Goal: Transaction & Acquisition: Download file/media

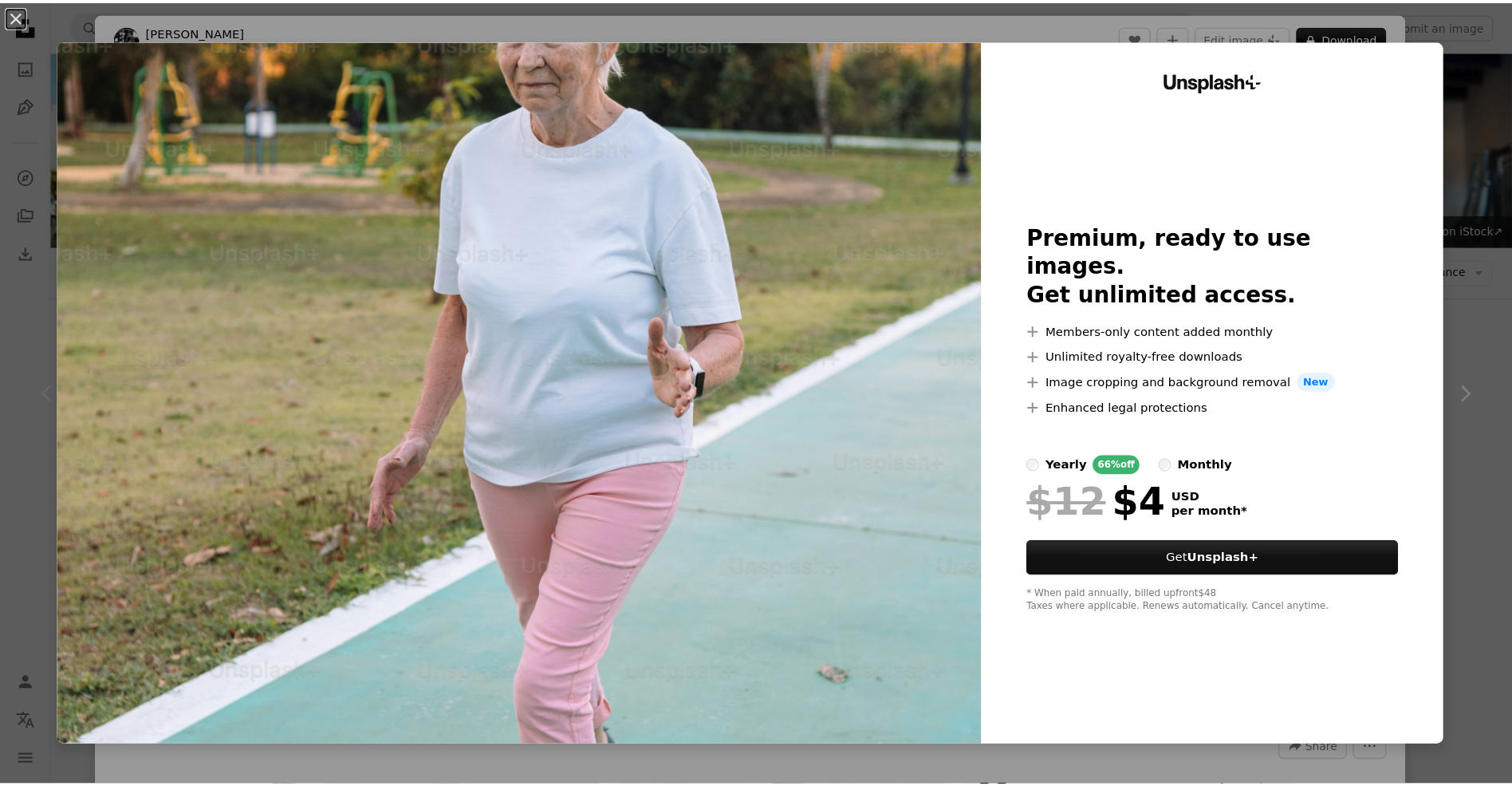
scroll to position [350, 0]
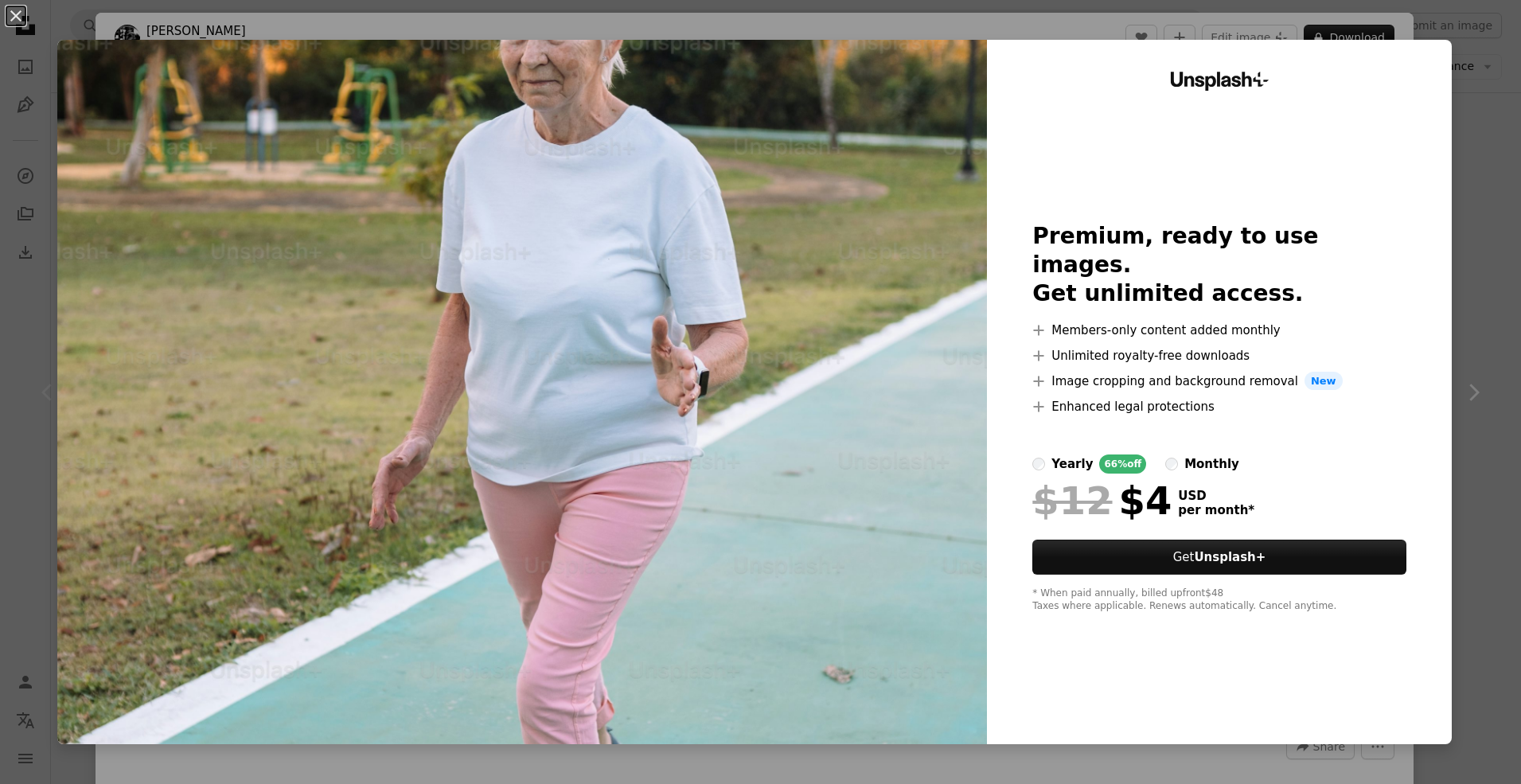
drag, startPoint x: 13, startPoint y: 12, endPoint x: 58, endPoint y: 18, distance: 45.4
click at [13, 12] on button "An X shape" at bounding box center [16, 16] width 19 height 19
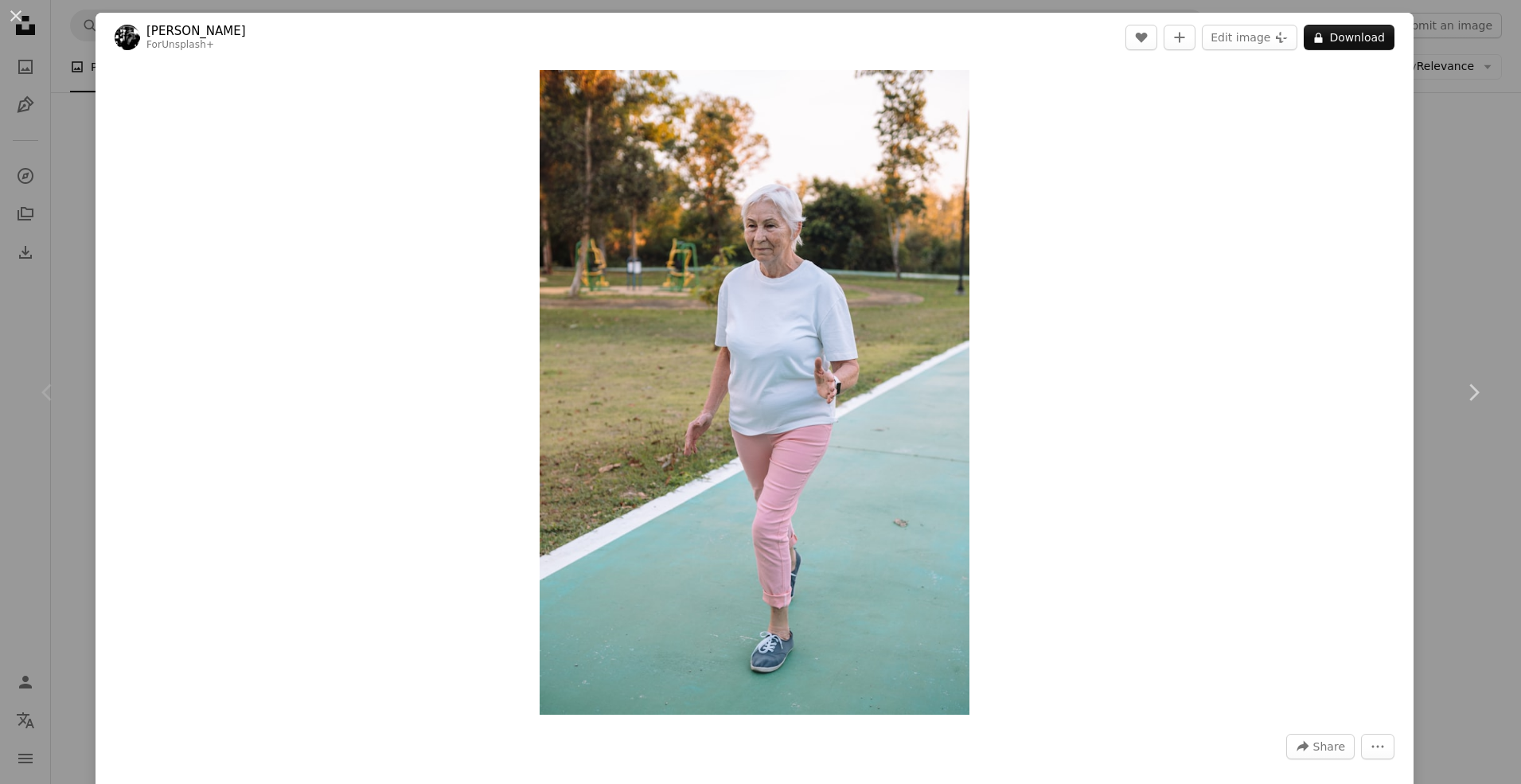
click at [1458, 161] on div "An X shape Chevron left Chevron right George Dagerotip For Unsplash+ A heart A …" at bounding box center [760, 392] width 1521 height 784
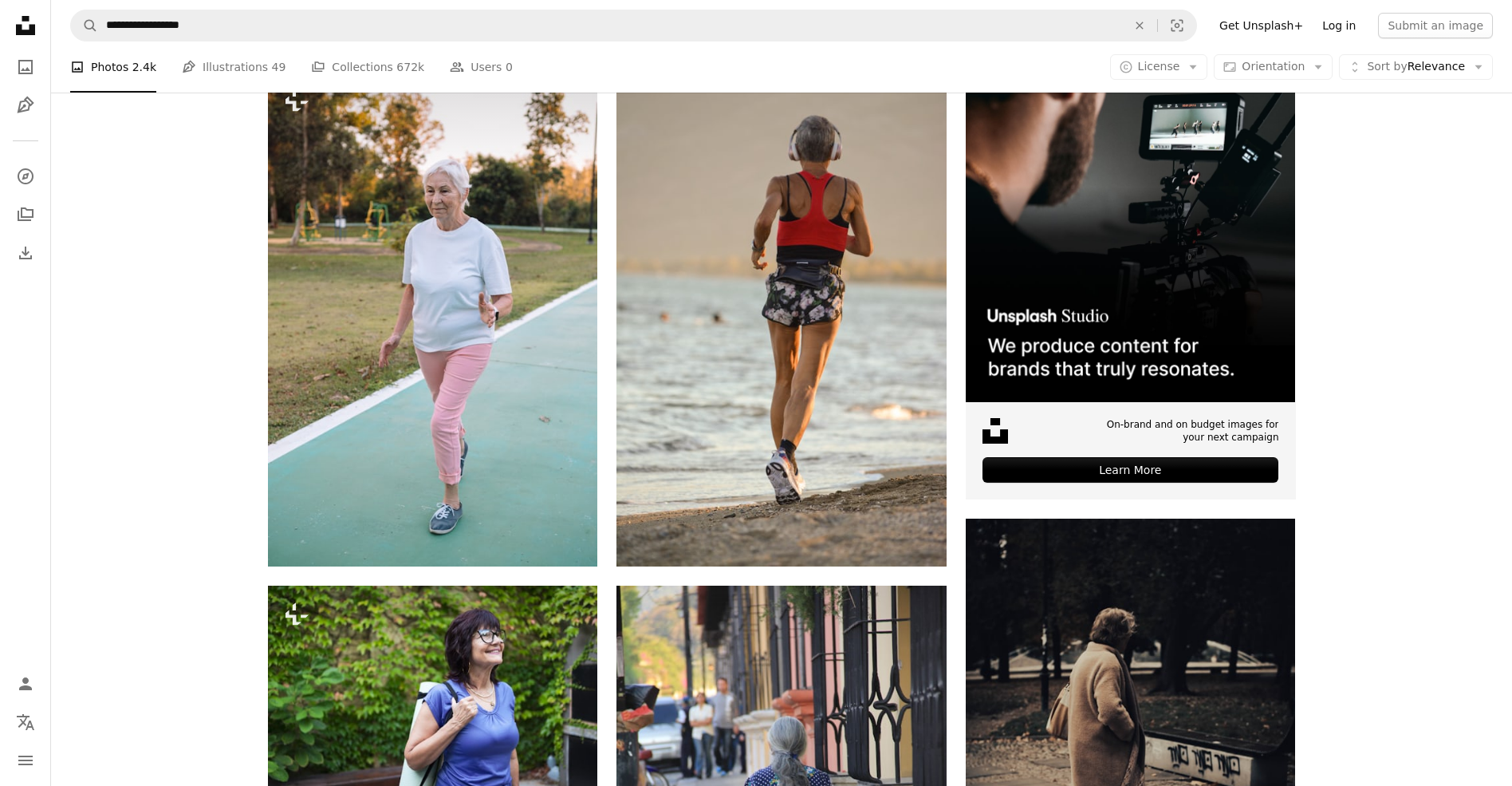
click at [1358, 28] on link "Log in" at bounding box center [1338, 25] width 53 height 26
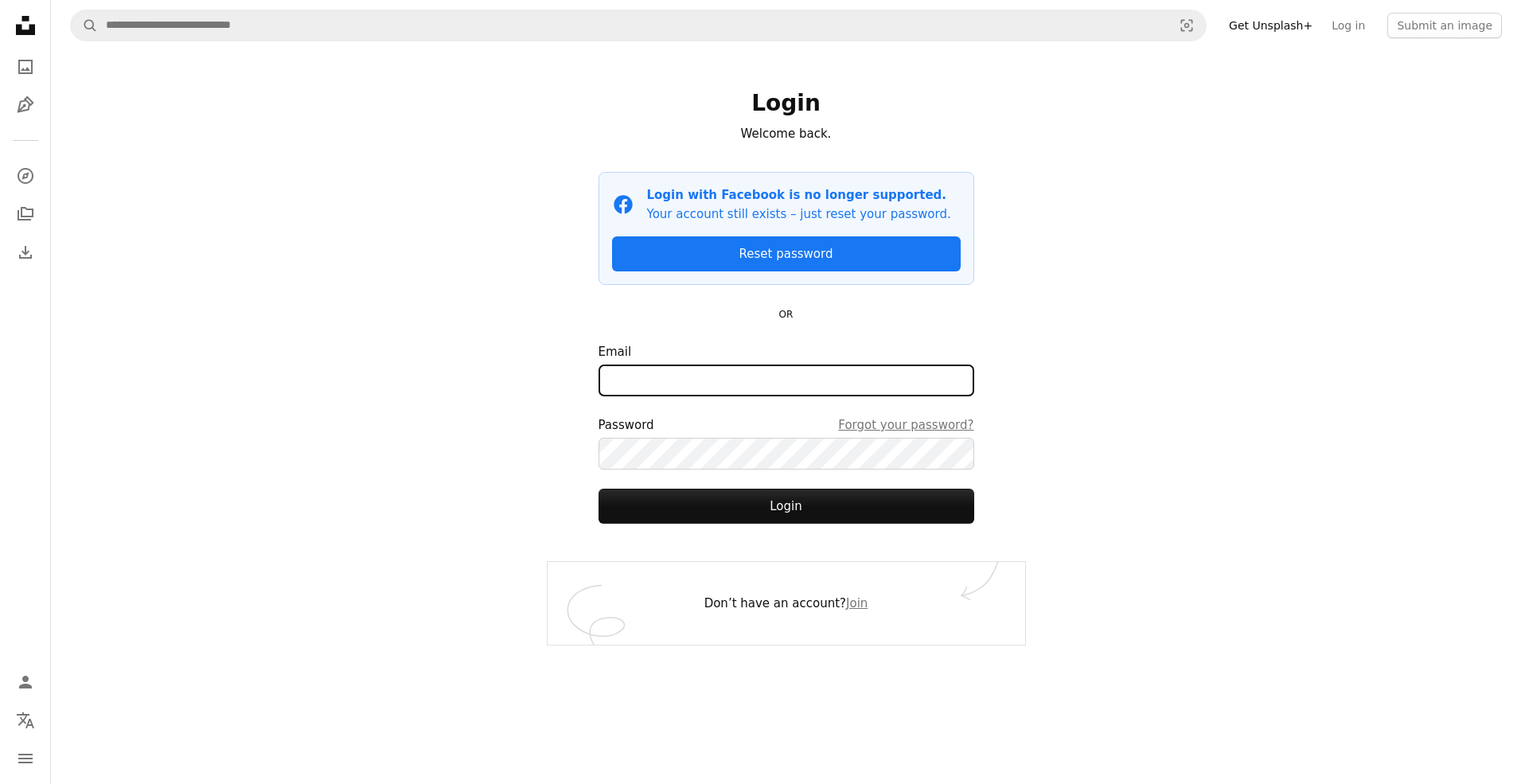
click at [652, 376] on input "Email" at bounding box center [786, 380] width 376 height 32
click at [0, 783] on com-1password-button at bounding box center [0, 784] width 0 height 0
click at [1353, 246] on div "A magnifying glass Visual search Get Unsplash+ Log in Submit an image Login Wel…" at bounding box center [786, 392] width 1470 height 784
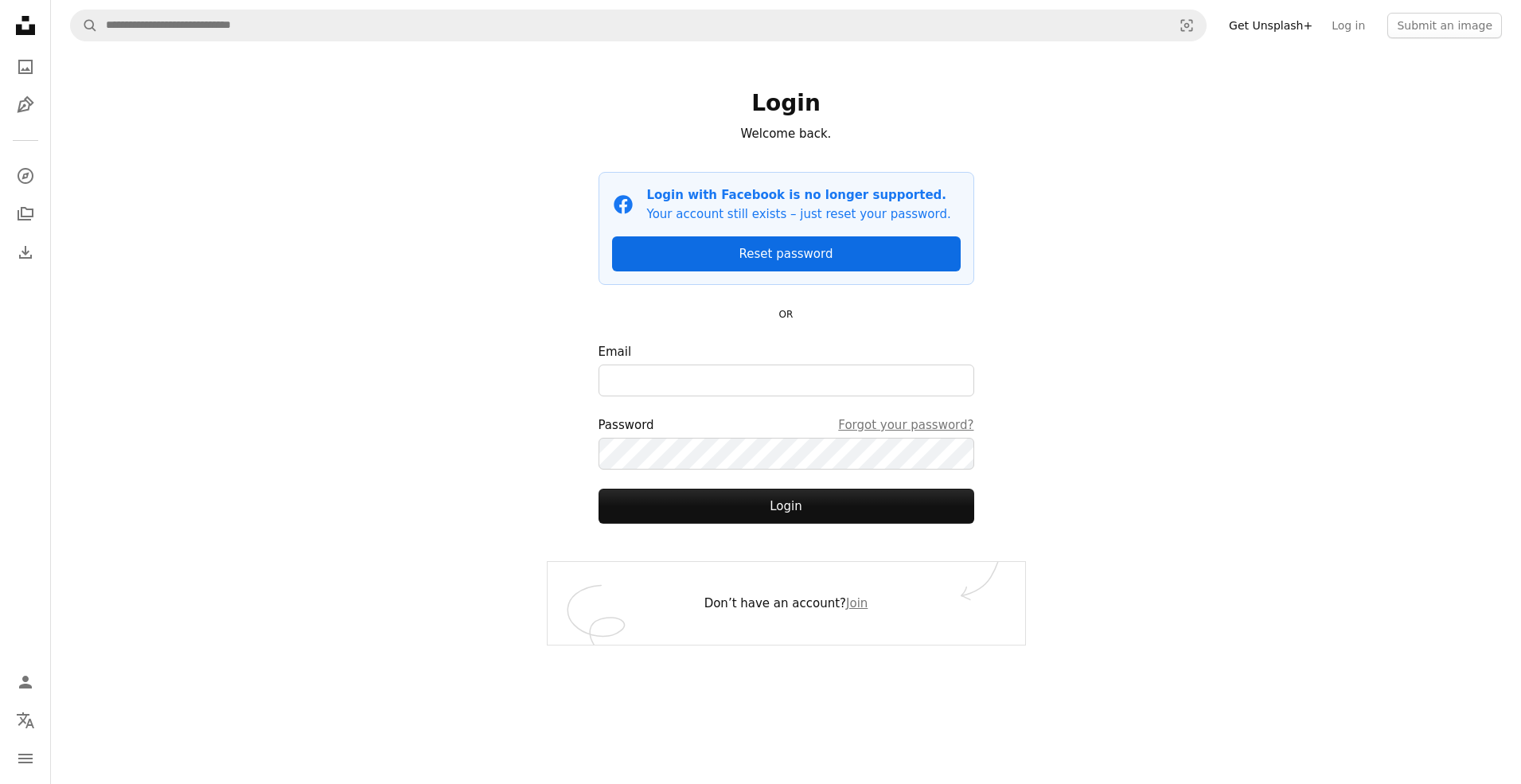
click at [821, 257] on link "Reset password" at bounding box center [786, 254] width 348 height 35
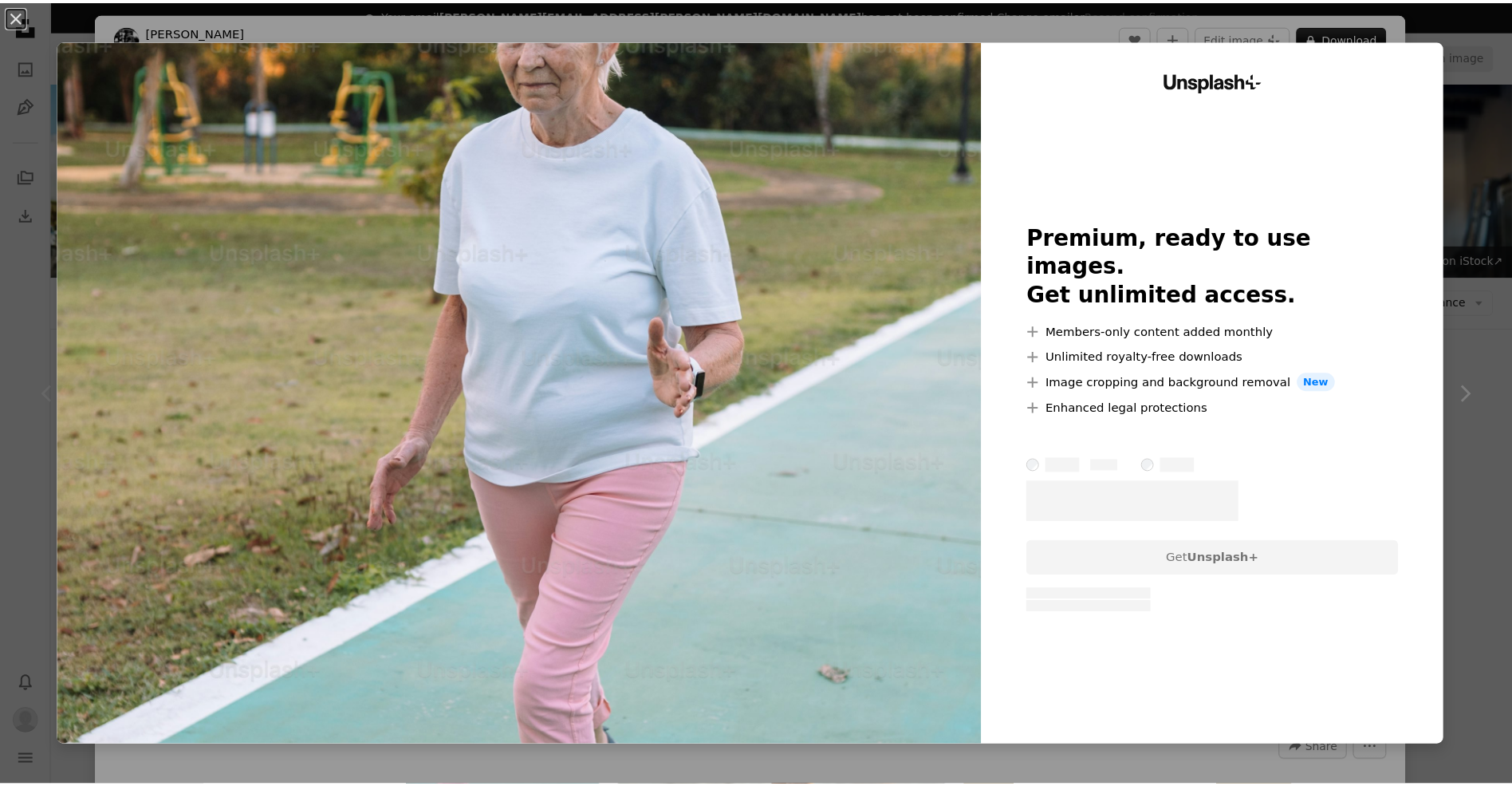
scroll to position [241, 0]
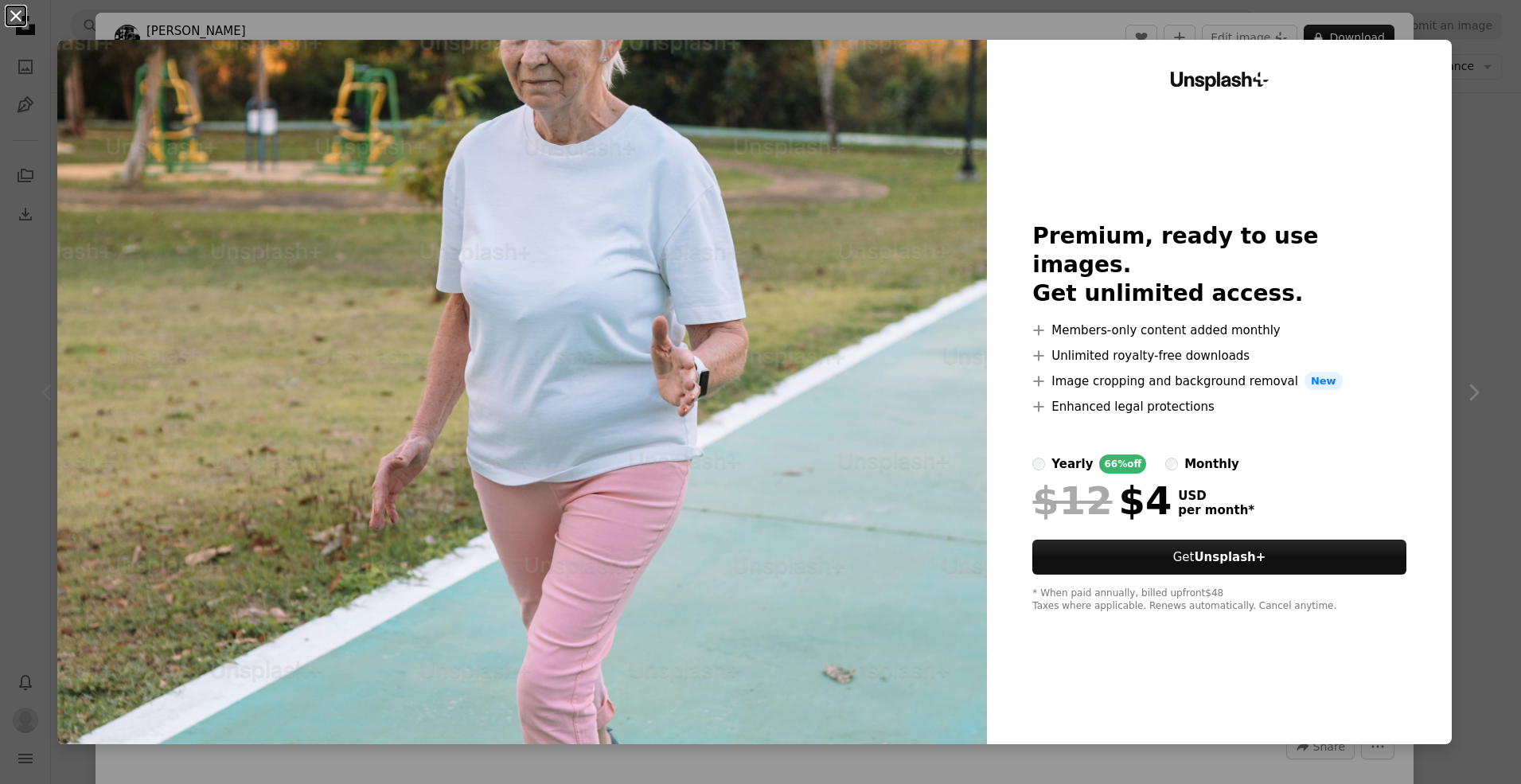
click at [11, 15] on button "An X shape" at bounding box center [16, 16] width 19 height 19
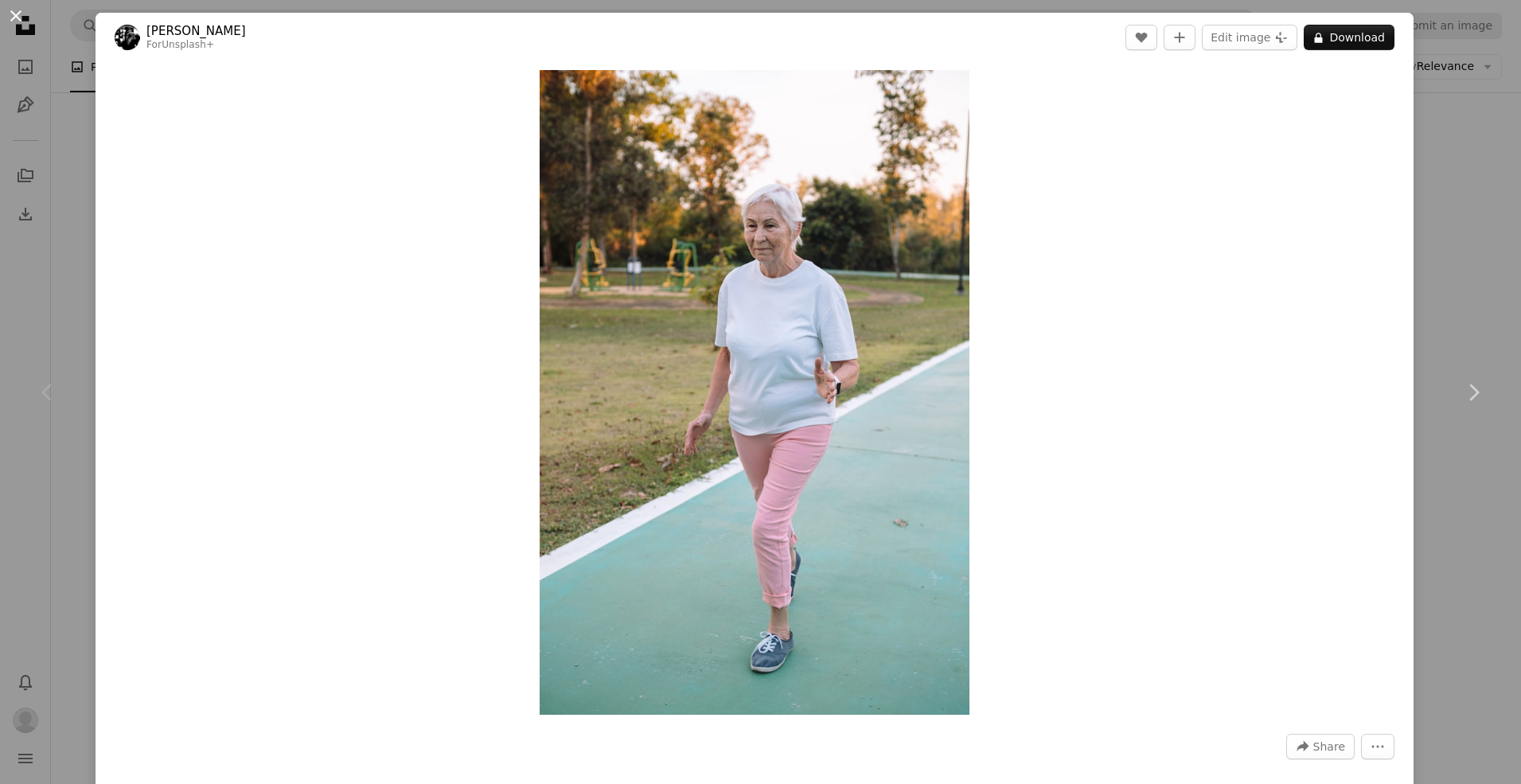
click at [8, 14] on button "An X shape" at bounding box center [16, 16] width 19 height 19
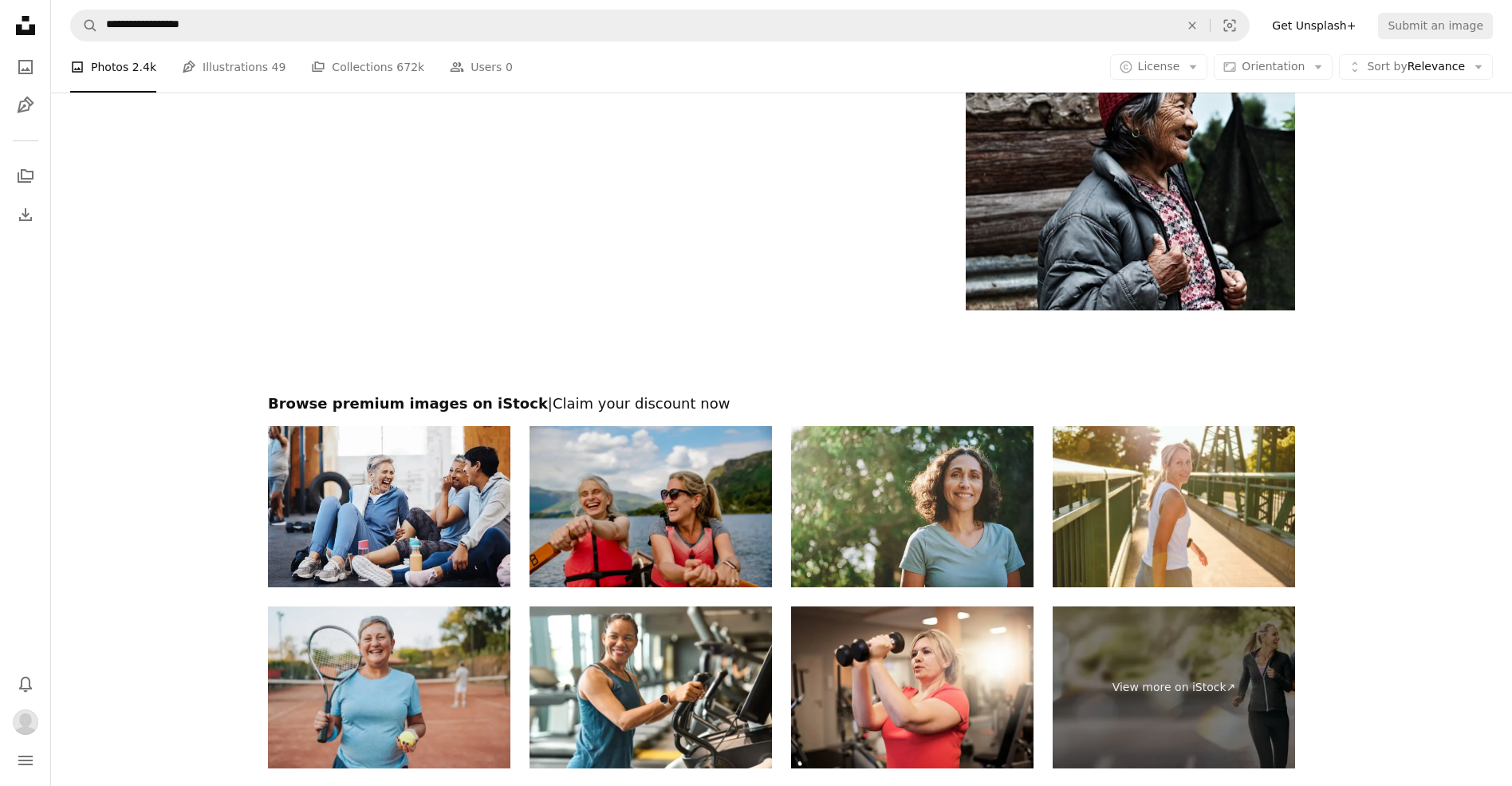
scroll to position [3619, 0]
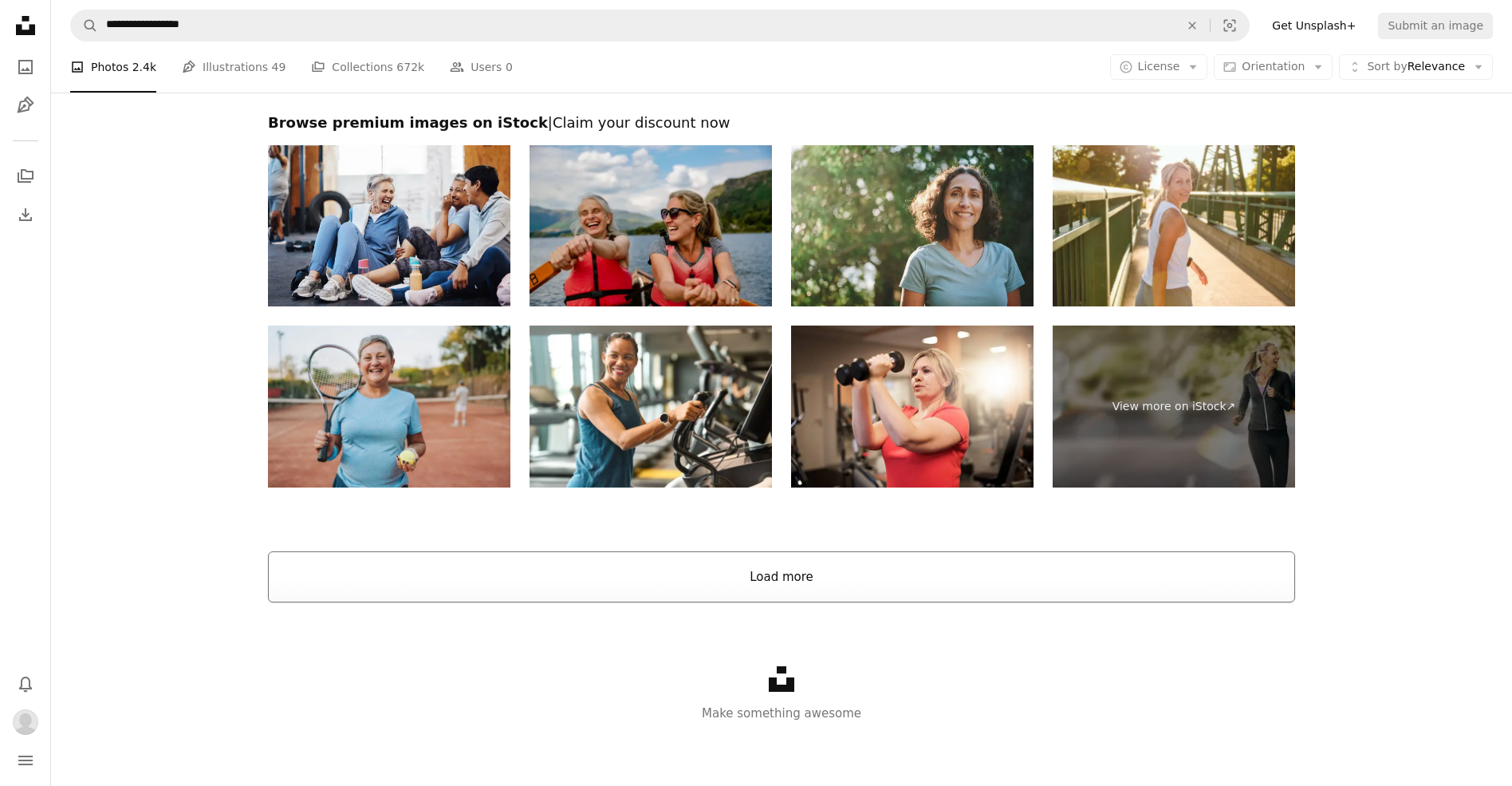
click at [837, 555] on button "Load more" at bounding box center [781, 576] width 1027 height 51
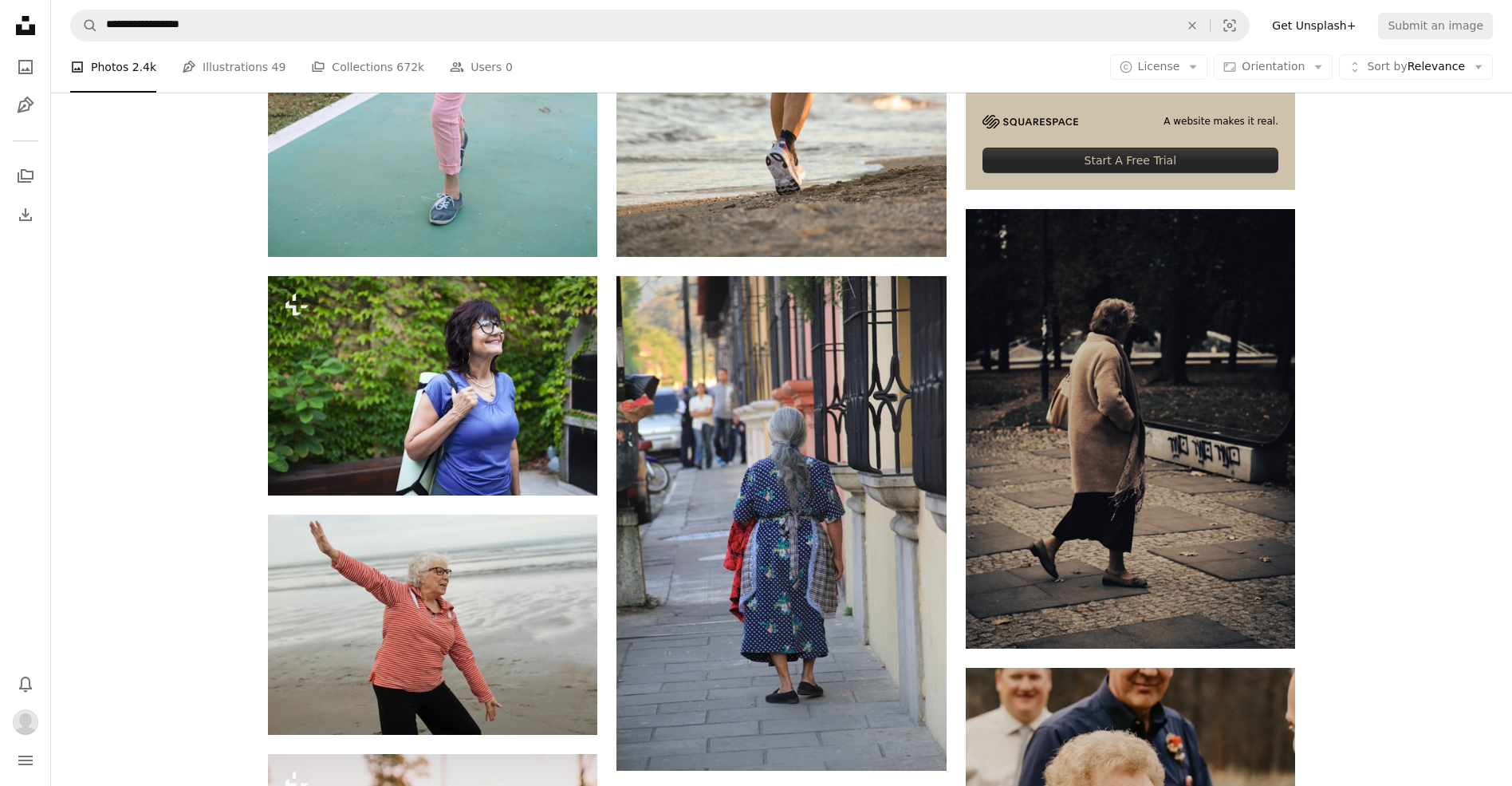
scroll to position [148, 0]
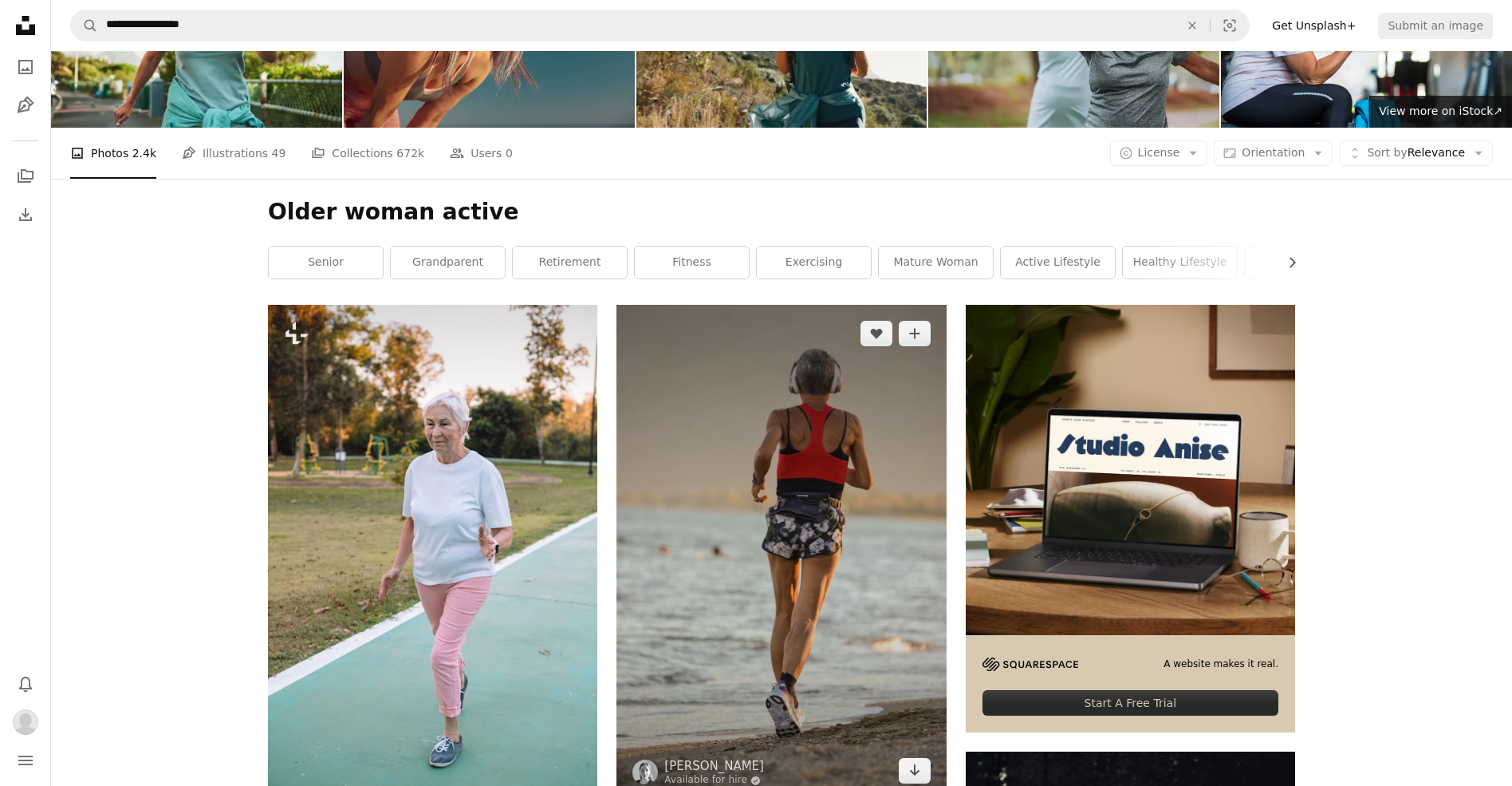
click at [788, 535] on img at bounding box center [781, 552] width 329 height 494
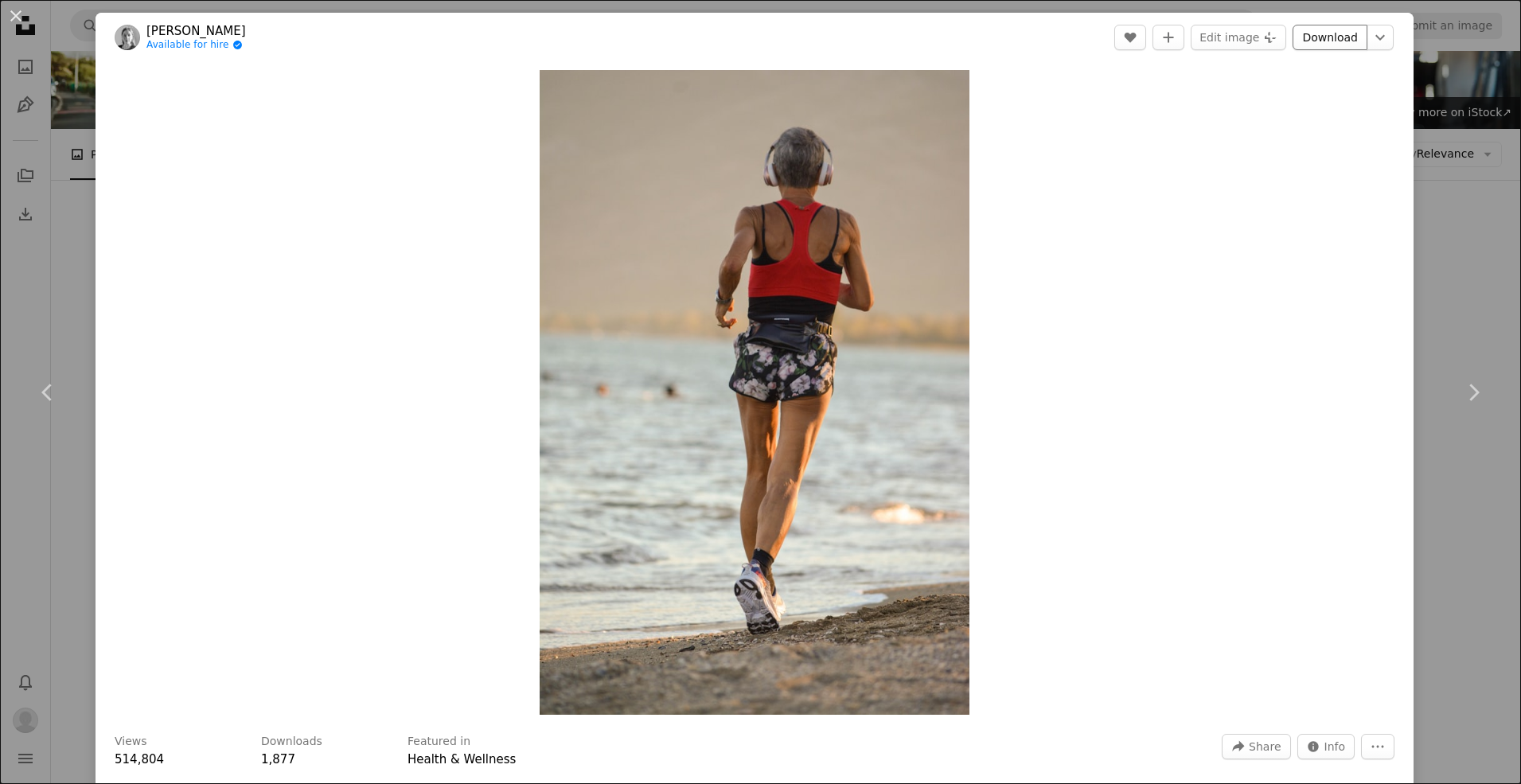
click at [1325, 40] on link "Download" at bounding box center [1330, 37] width 75 height 26
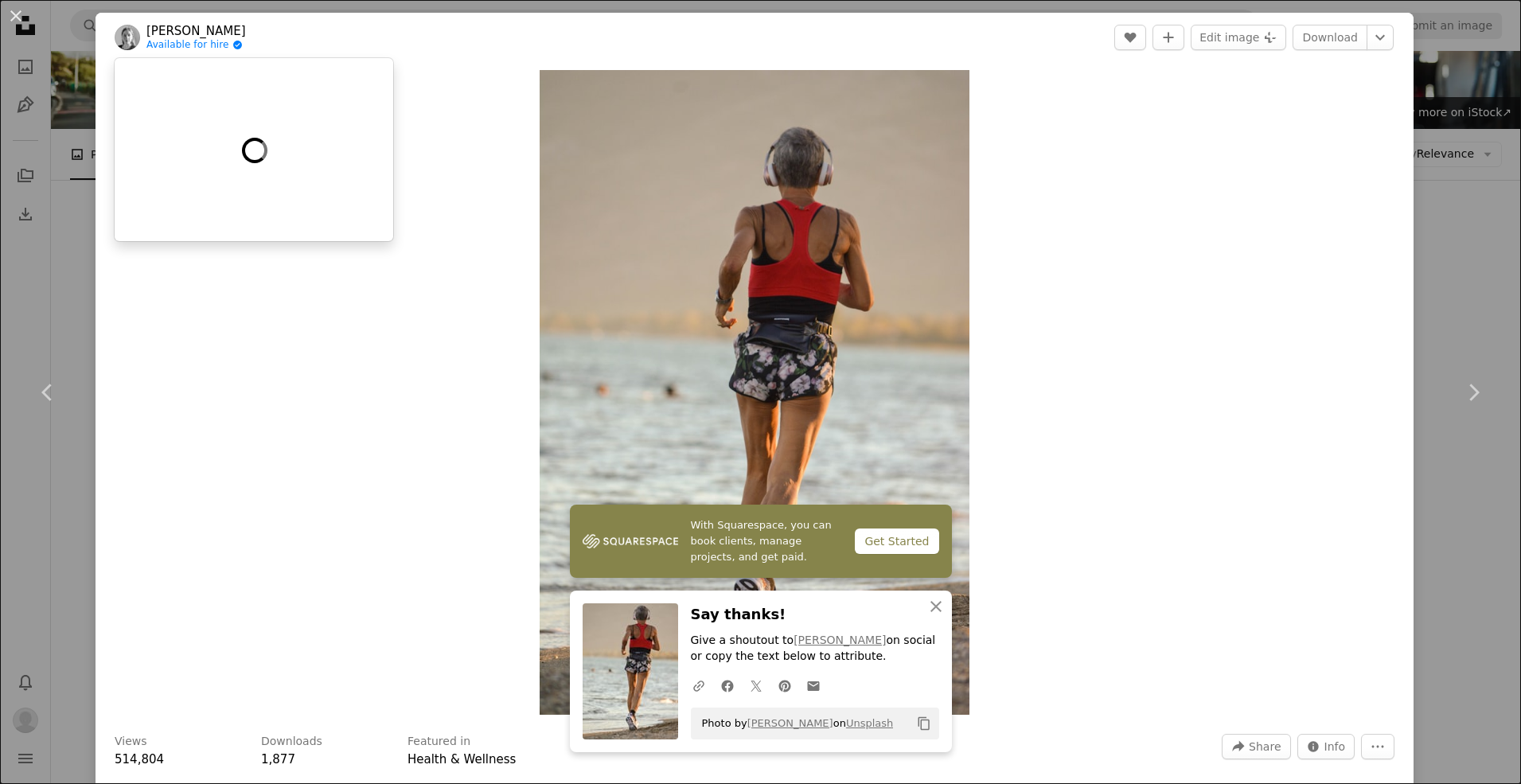
drag, startPoint x: 291, startPoint y: 28, endPoint x: 150, endPoint y: 37, distance: 141.3
click at [150, 37] on header "[PERSON_NAME] Available for hire A checkmark inside of a circle A heart A plus …" at bounding box center [754, 37] width 1318 height 49
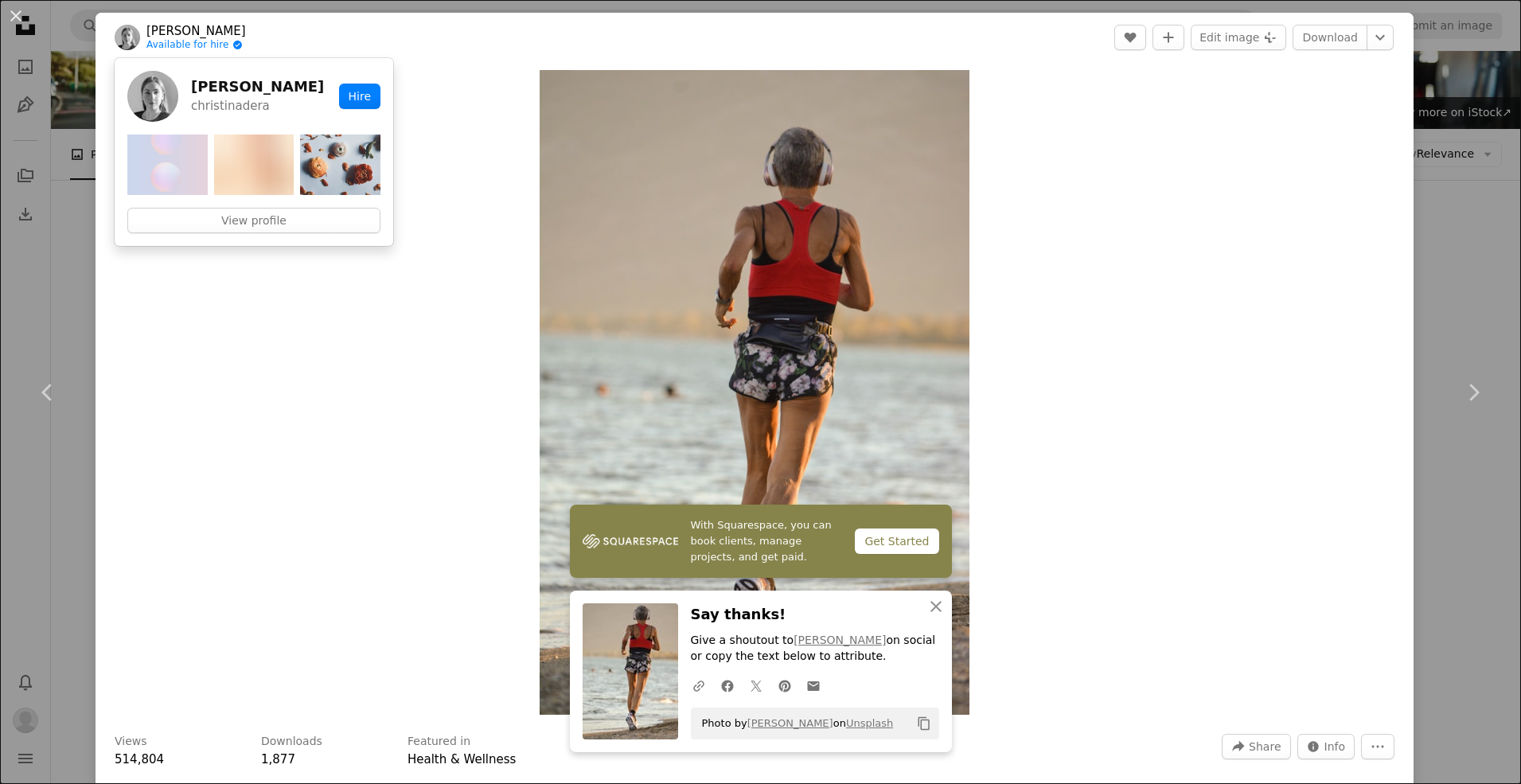
copy link "[PERSON_NAME]"
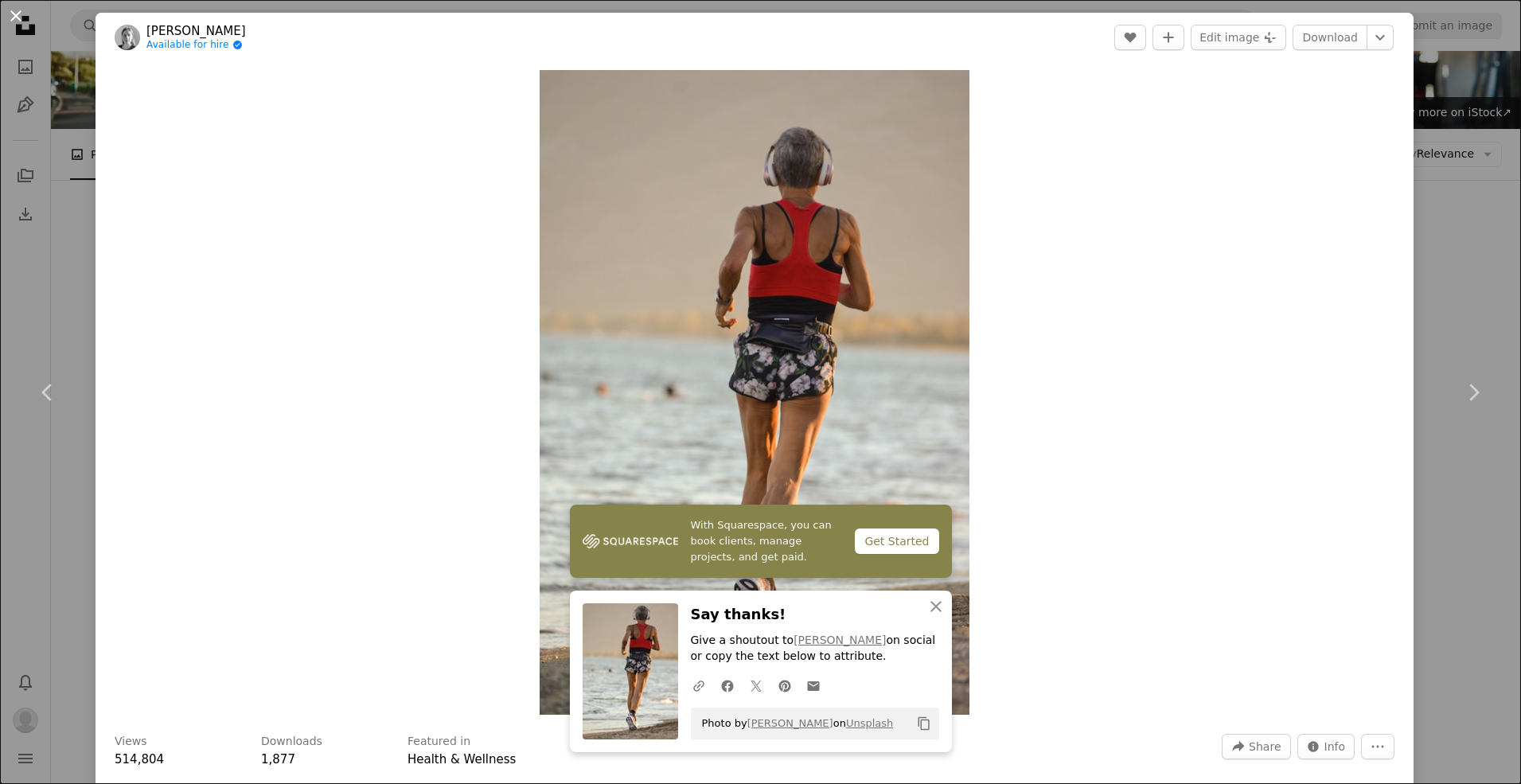
click at [14, 15] on button "An X shape" at bounding box center [16, 16] width 19 height 19
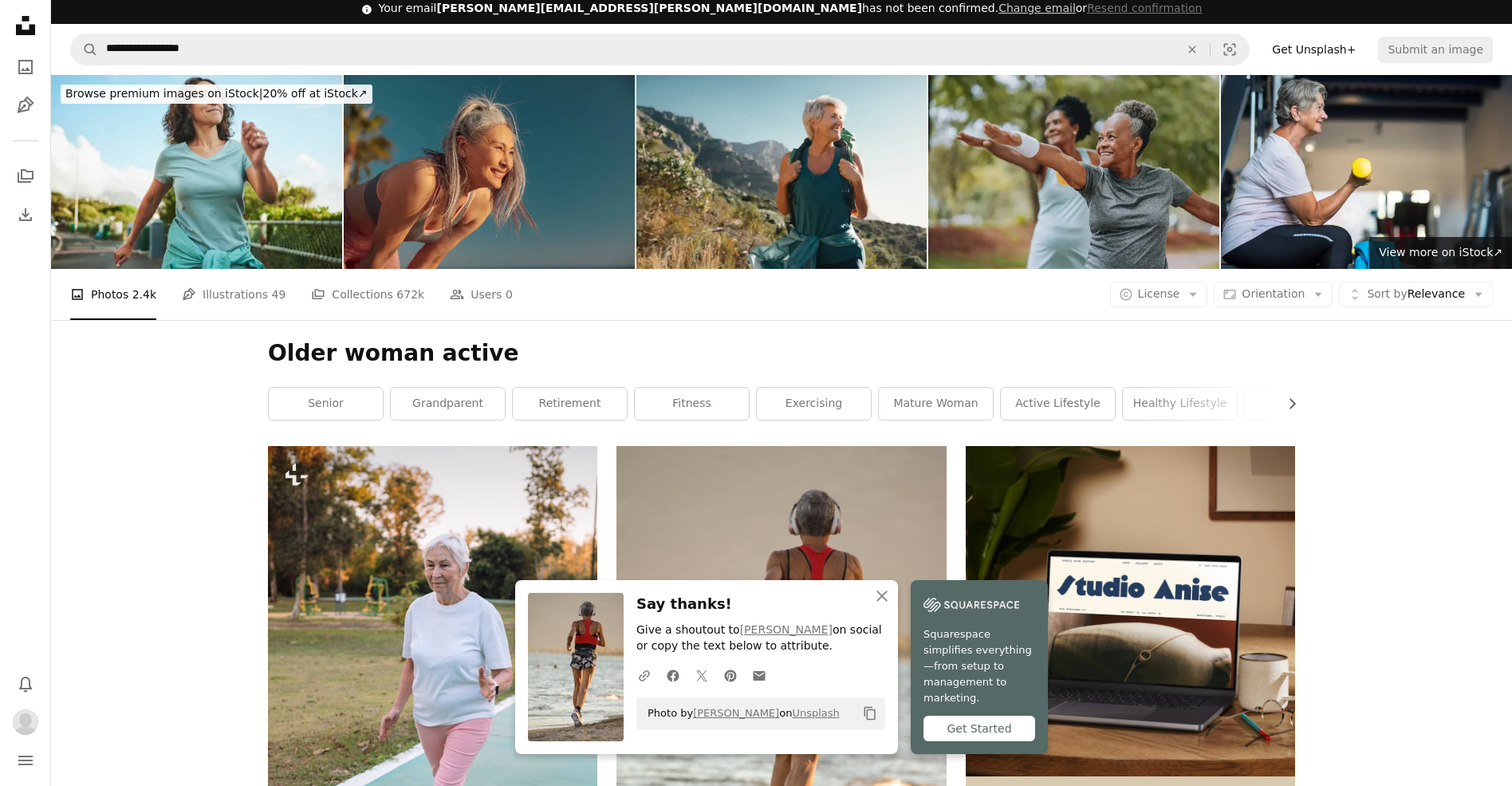
scroll to position [8, 0]
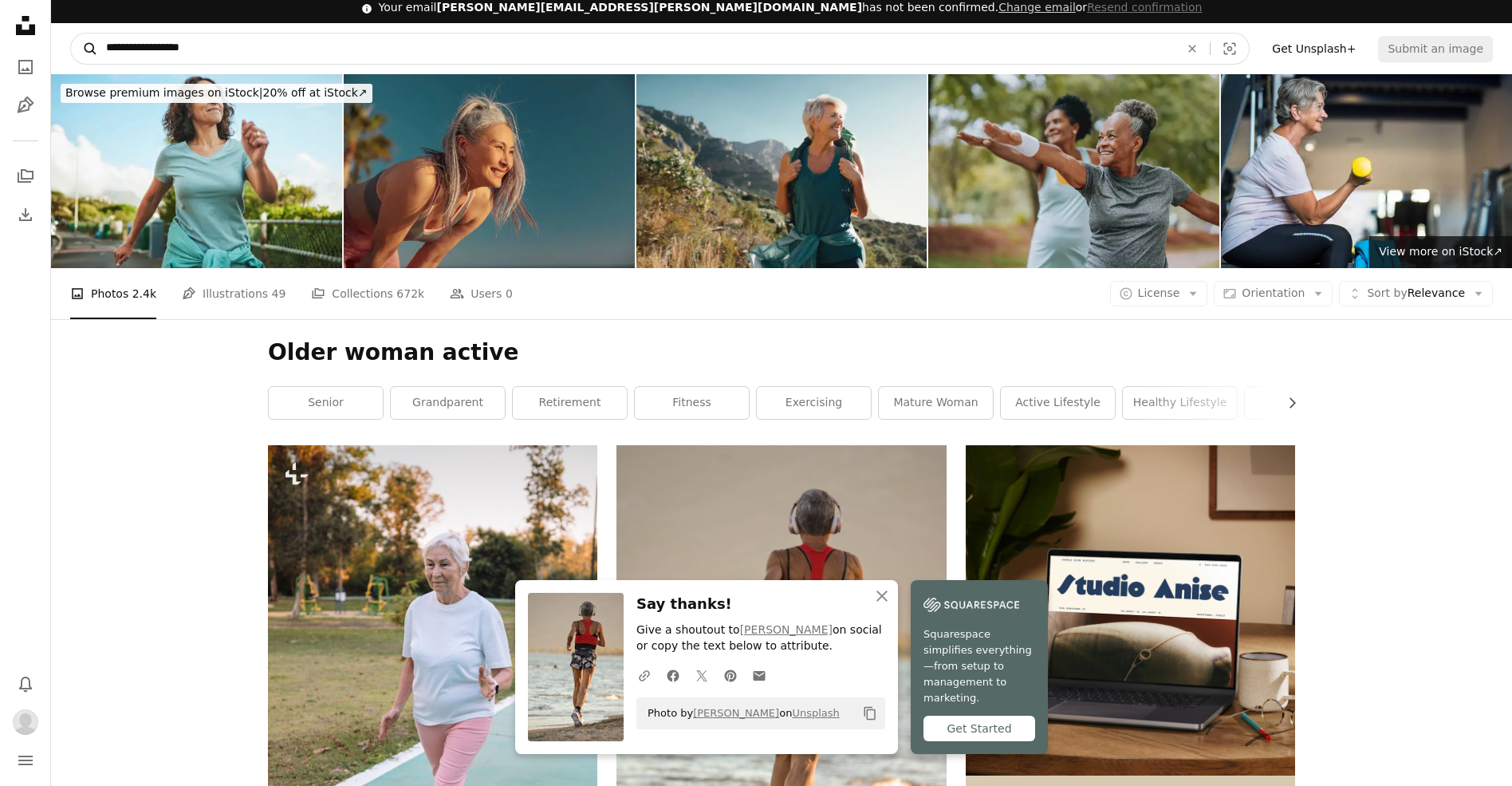
drag, startPoint x: 132, startPoint y: 53, endPoint x: 75, endPoint y: 49, distance: 57.1
click at [80, 50] on form "**********" at bounding box center [660, 48] width 1179 height 32
type input "**********"
click button "A magnifying glass" at bounding box center [84, 48] width 27 height 30
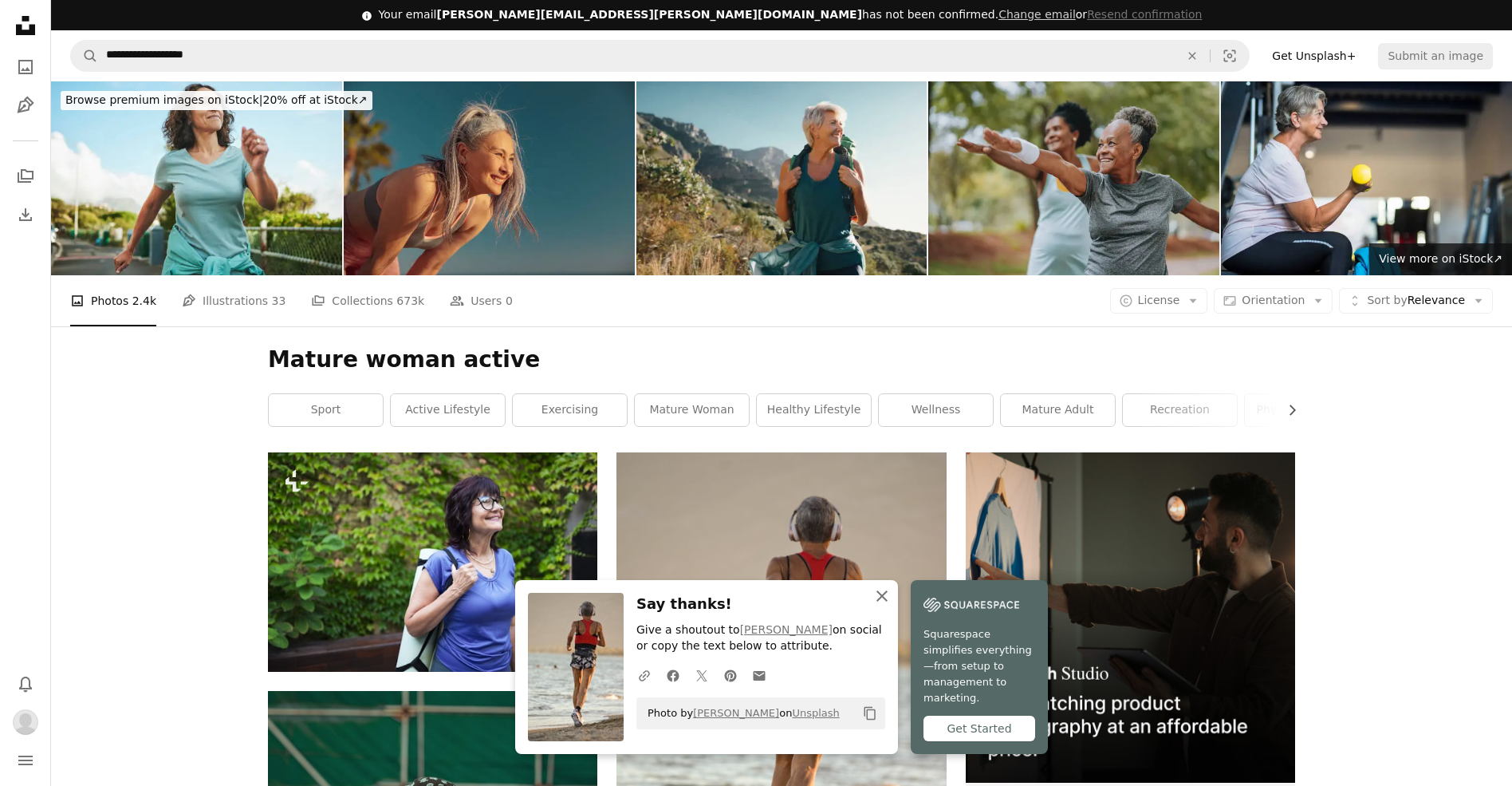
click at [887, 606] on icon "An X shape" at bounding box center [882, 596] width 19 height 19
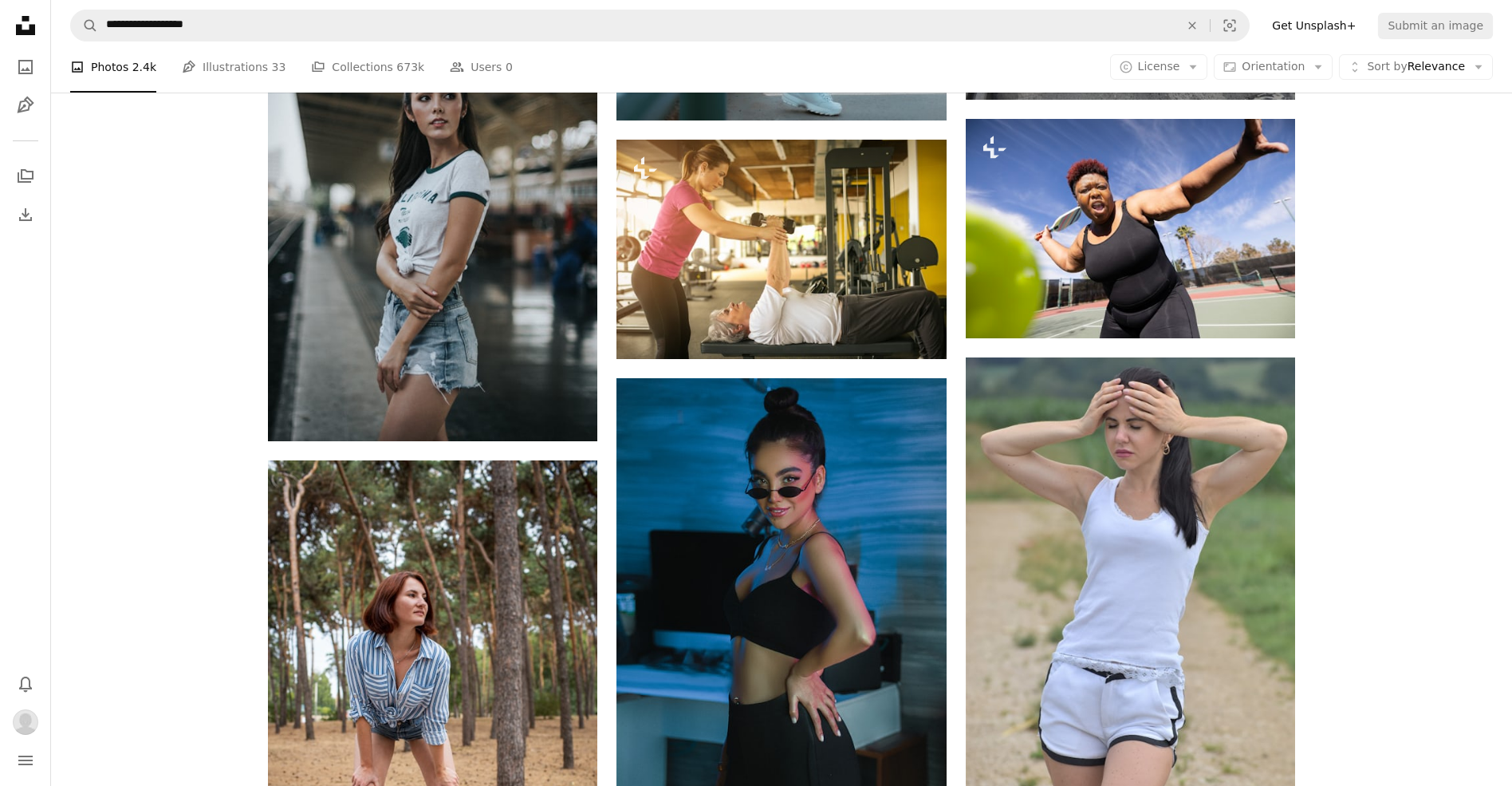
scroll to position [1718, 0]
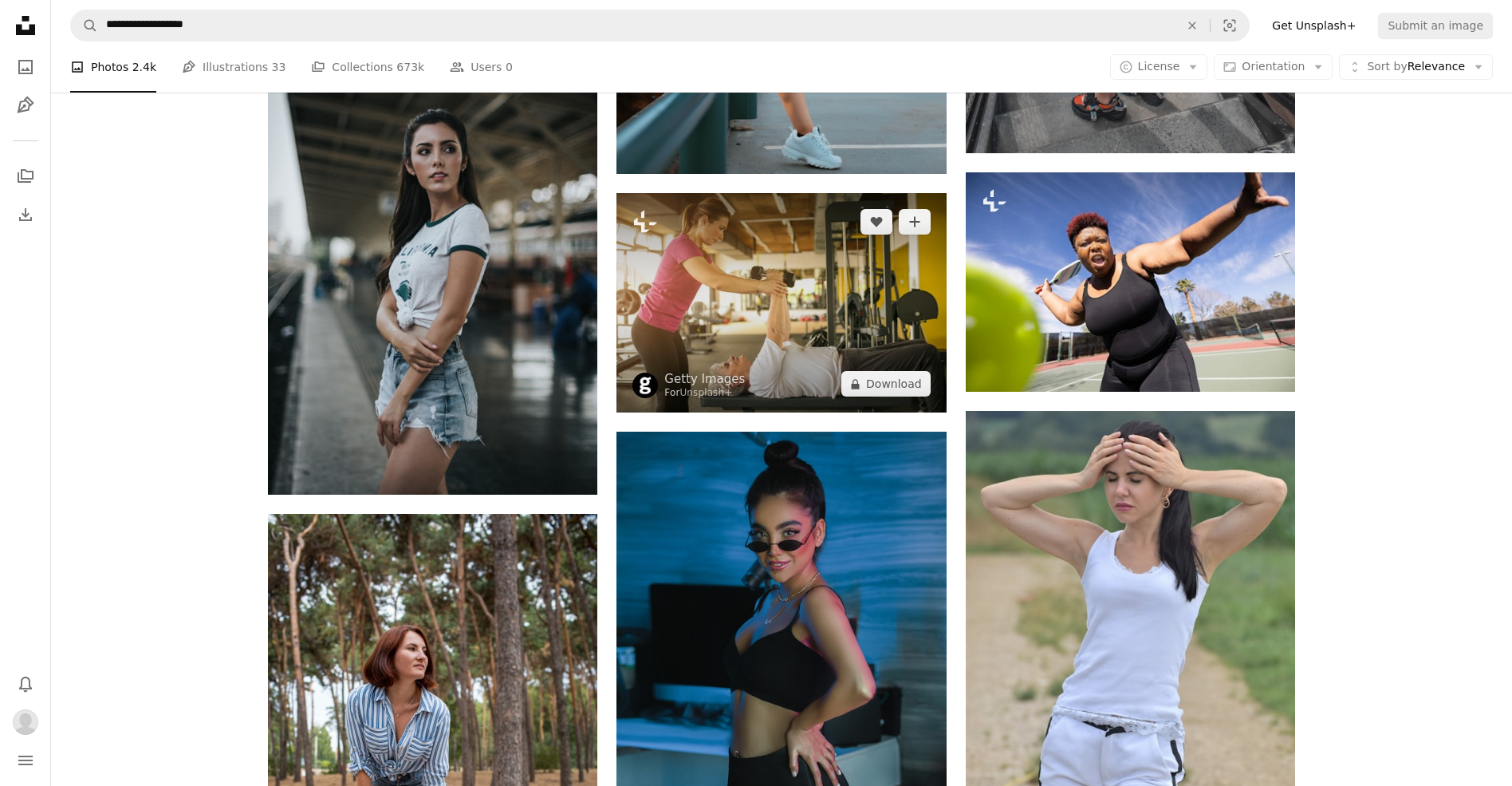
click at [726, 313] on img at bounding box center [781, 302] width 329 height 220
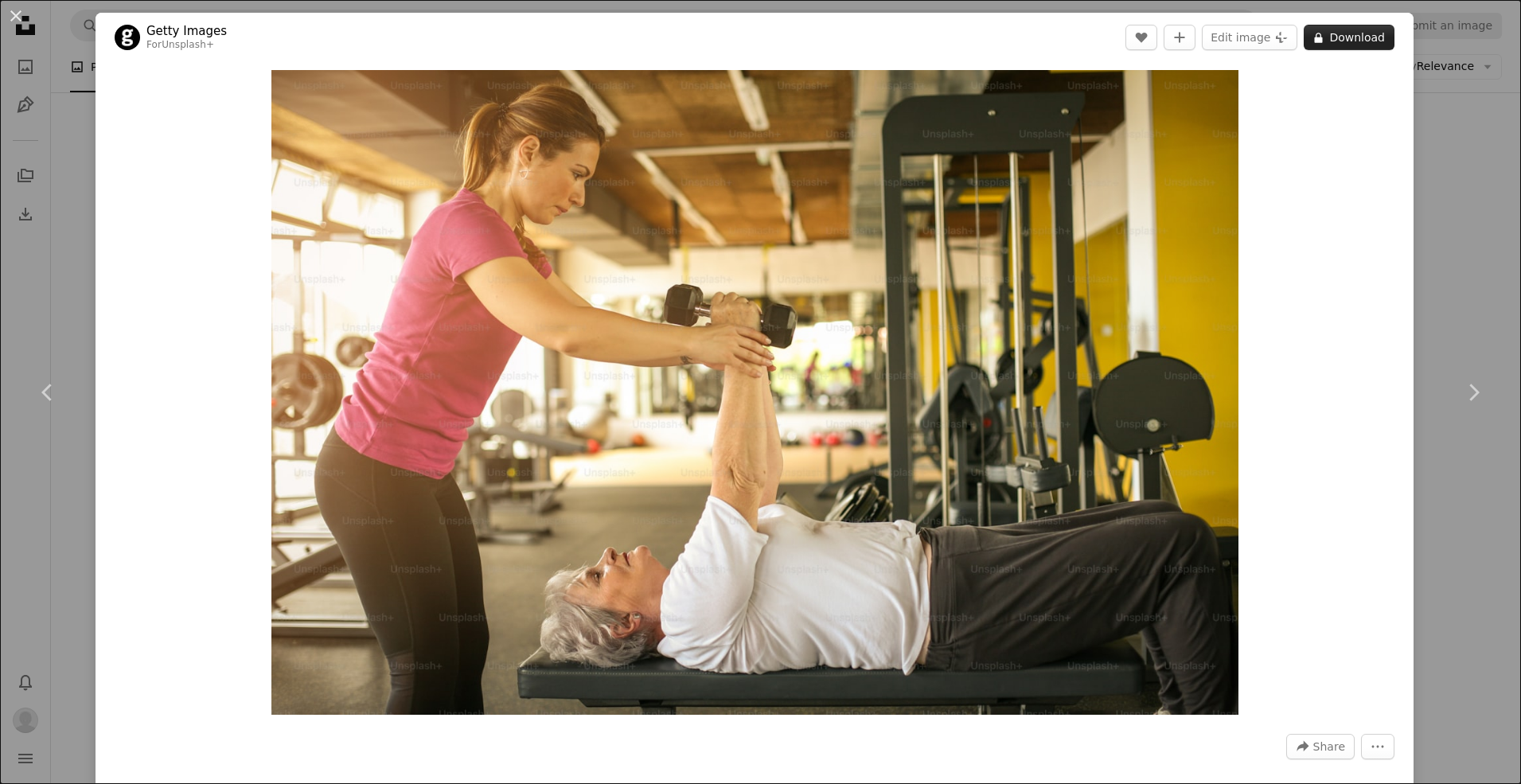
click at [1339, 33] on button "A lock Download" at bounding box center [1348, 37] width 91 height 26
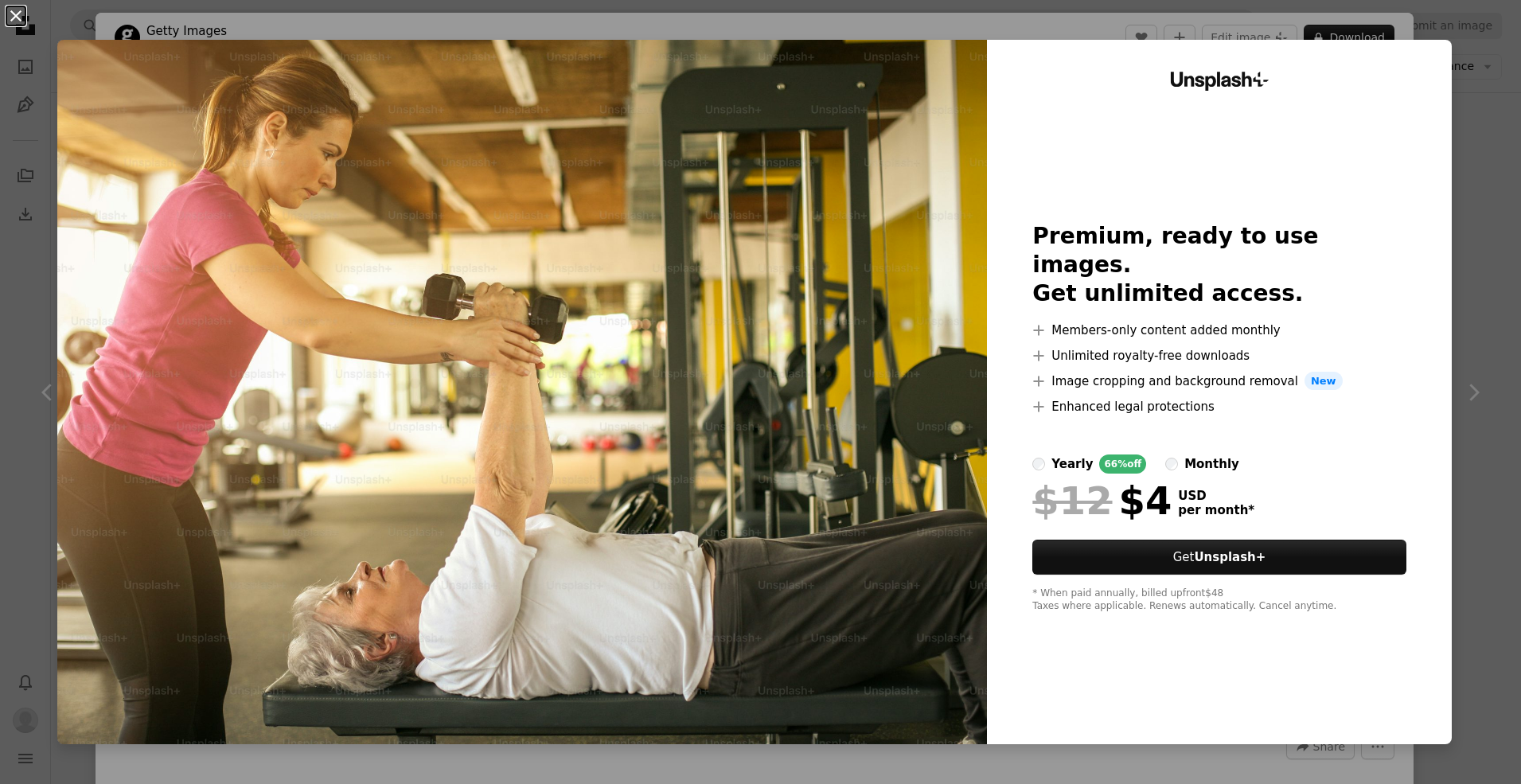
click at [11, 11] on button "An X shape" at bounding box center [16, 16] width 19 height 19
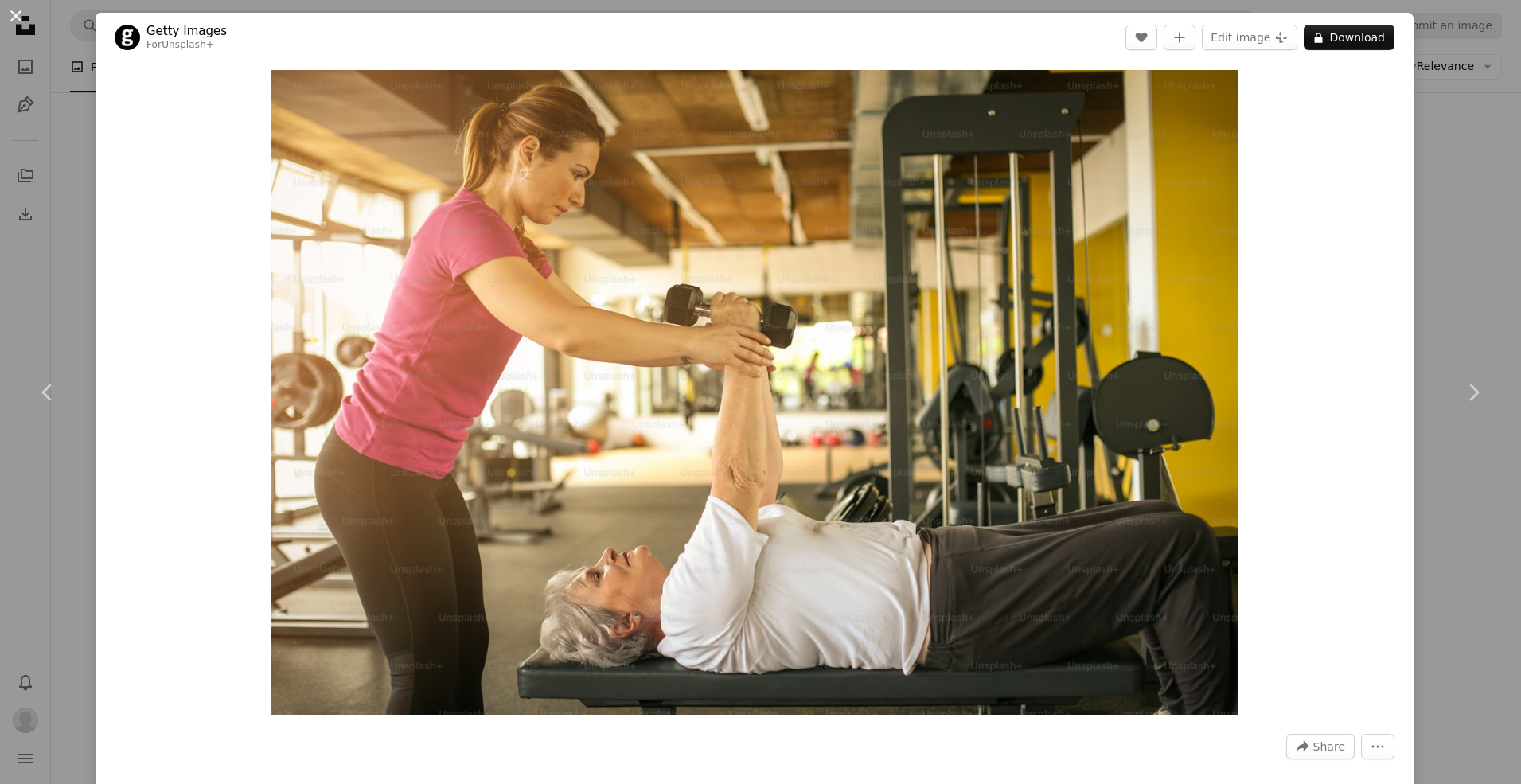
click at [8, 15] on button "An X shape" at bounding box center [16, 16] width 19 height 19
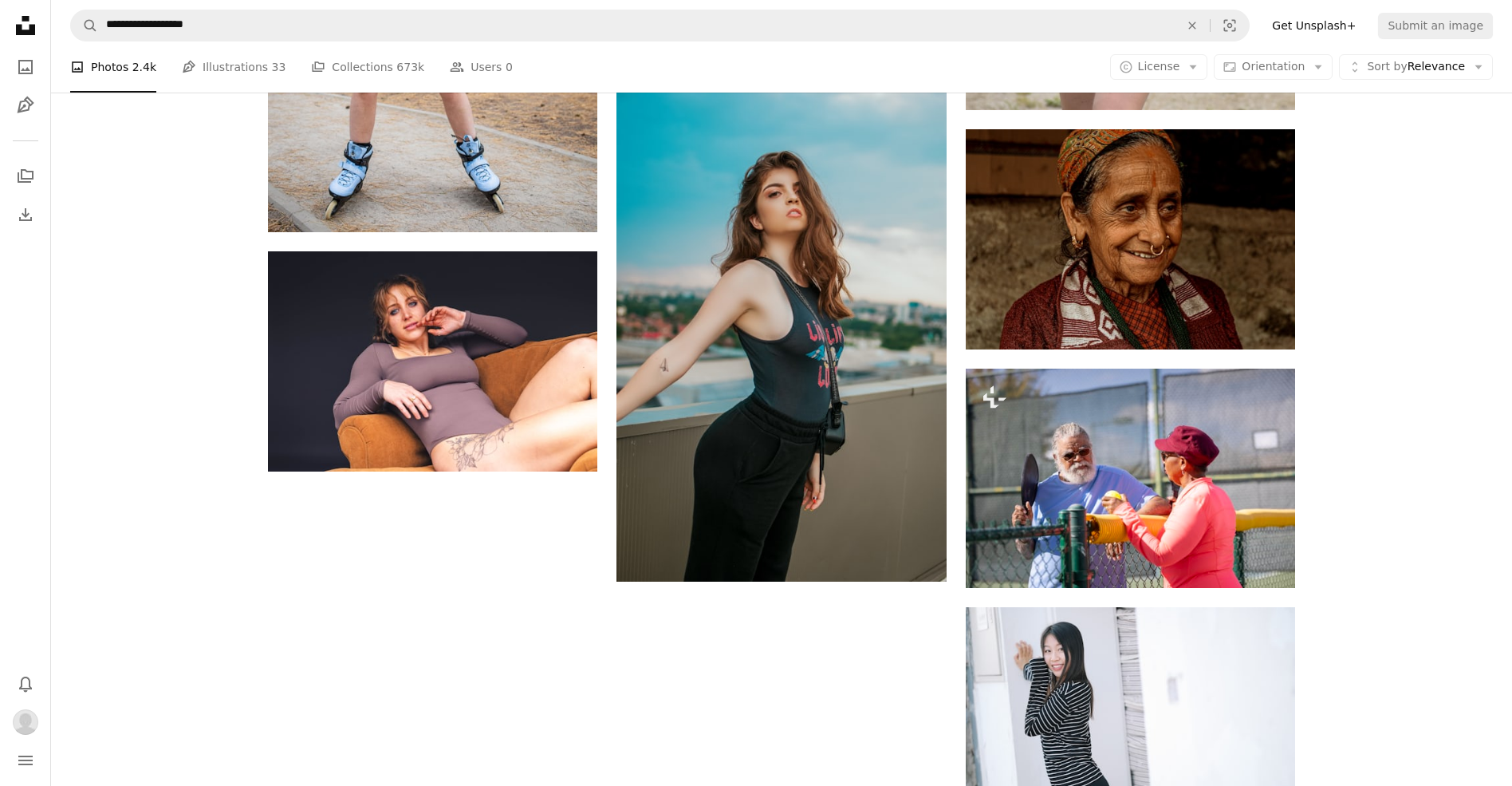
scroll to position [2495, 0]
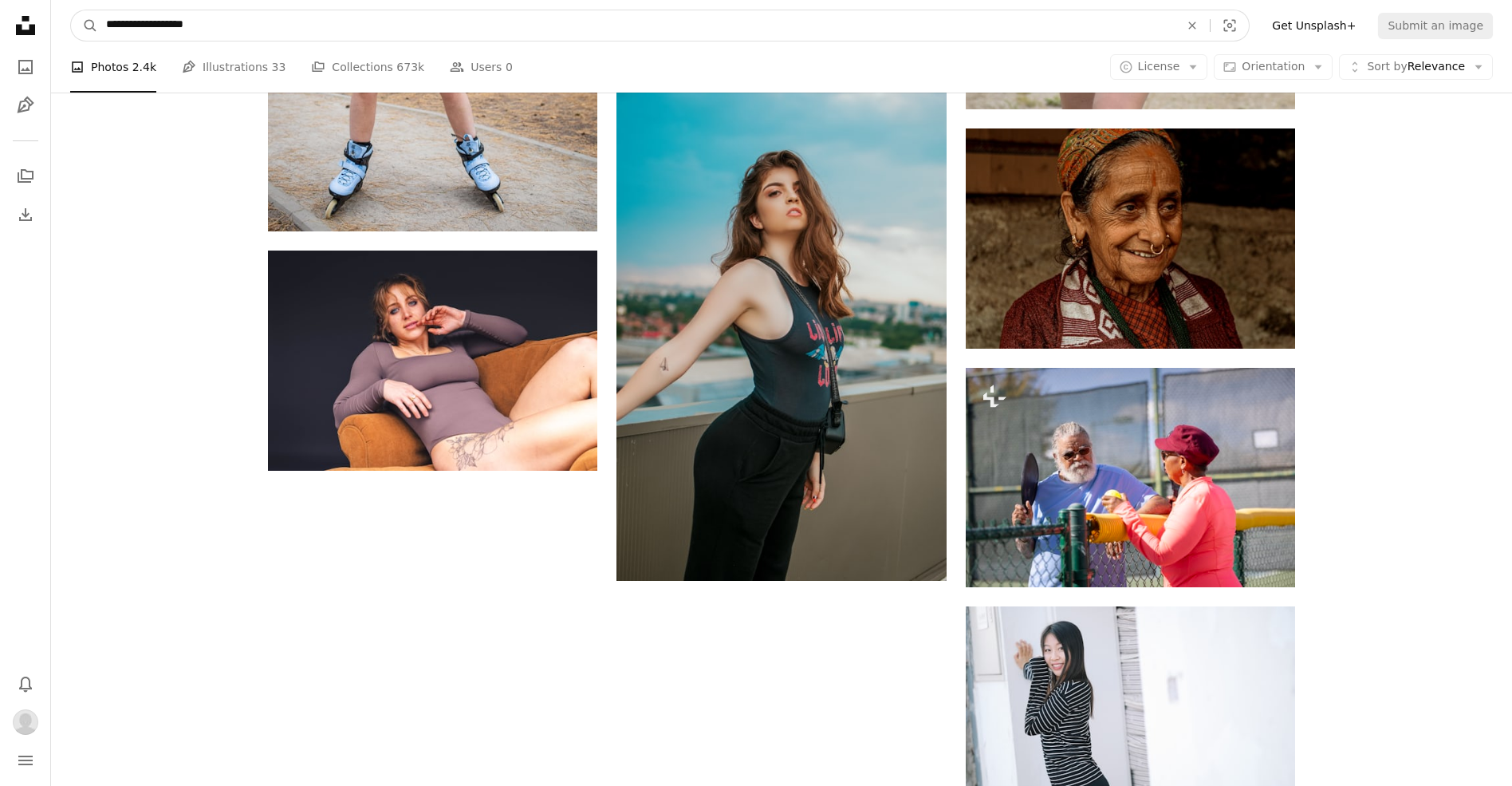
click at [212, 33] on input "**********" at bounding box center [635, 25] width 1076 height 30
drag, startPoint x: 256, startPoint y: 24, endPoint x: 278, endPoint y: 23, distance: 22.0
click at [278, 23] on input "**********" at bounding box center [635, 25] width 1076 height 30
drag, startPoint x: 141, startPoint y: 28, endPoint x: 60, endPoint y: 28, distance: 81.0
click at [60, 28] on nav "**********" at bounding box center [781, 25] width 1461 height 51
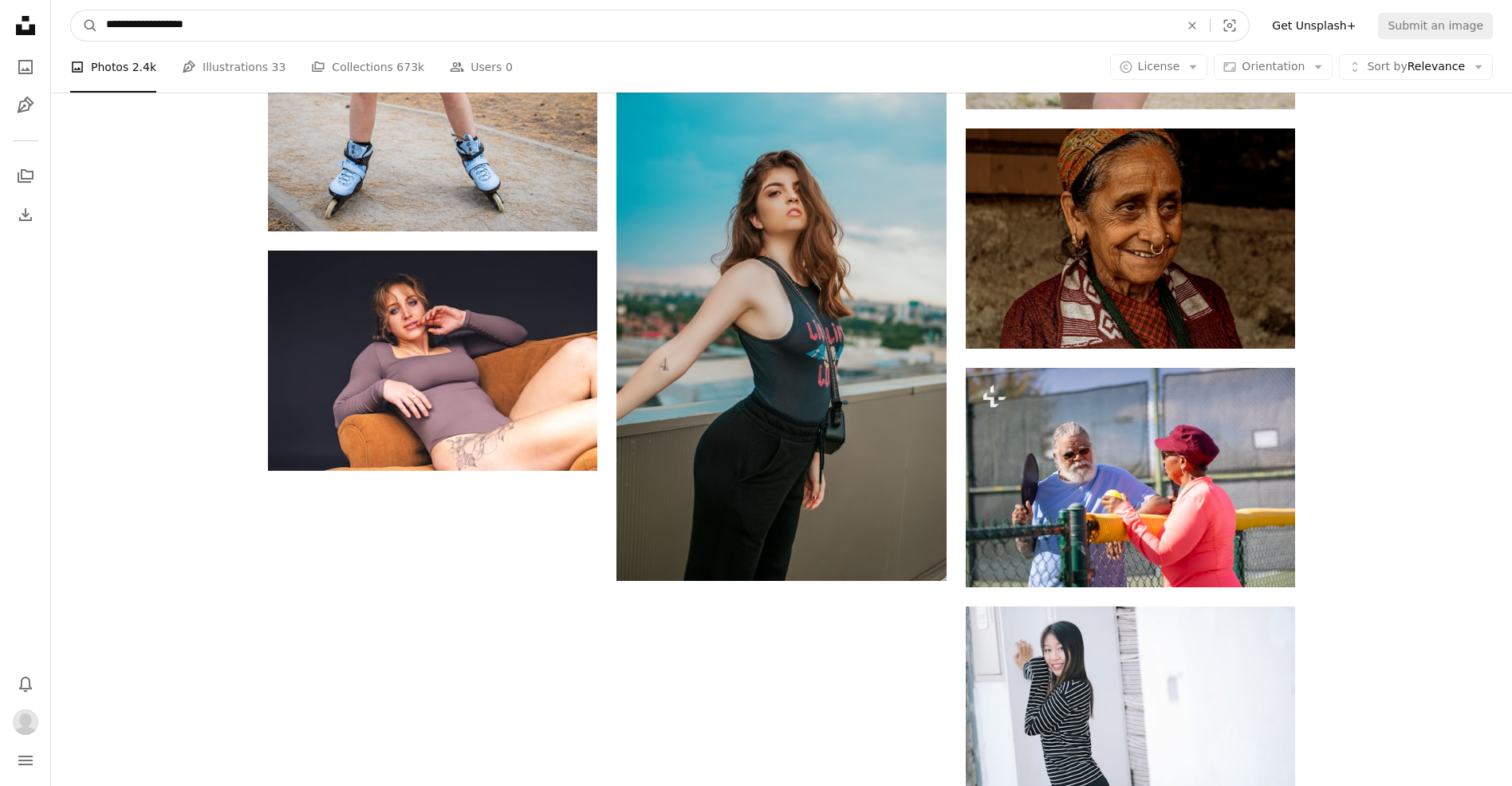
type input "**********"
click button "A magnifying glass" at bounding box center [84, 25] width 27 height 30
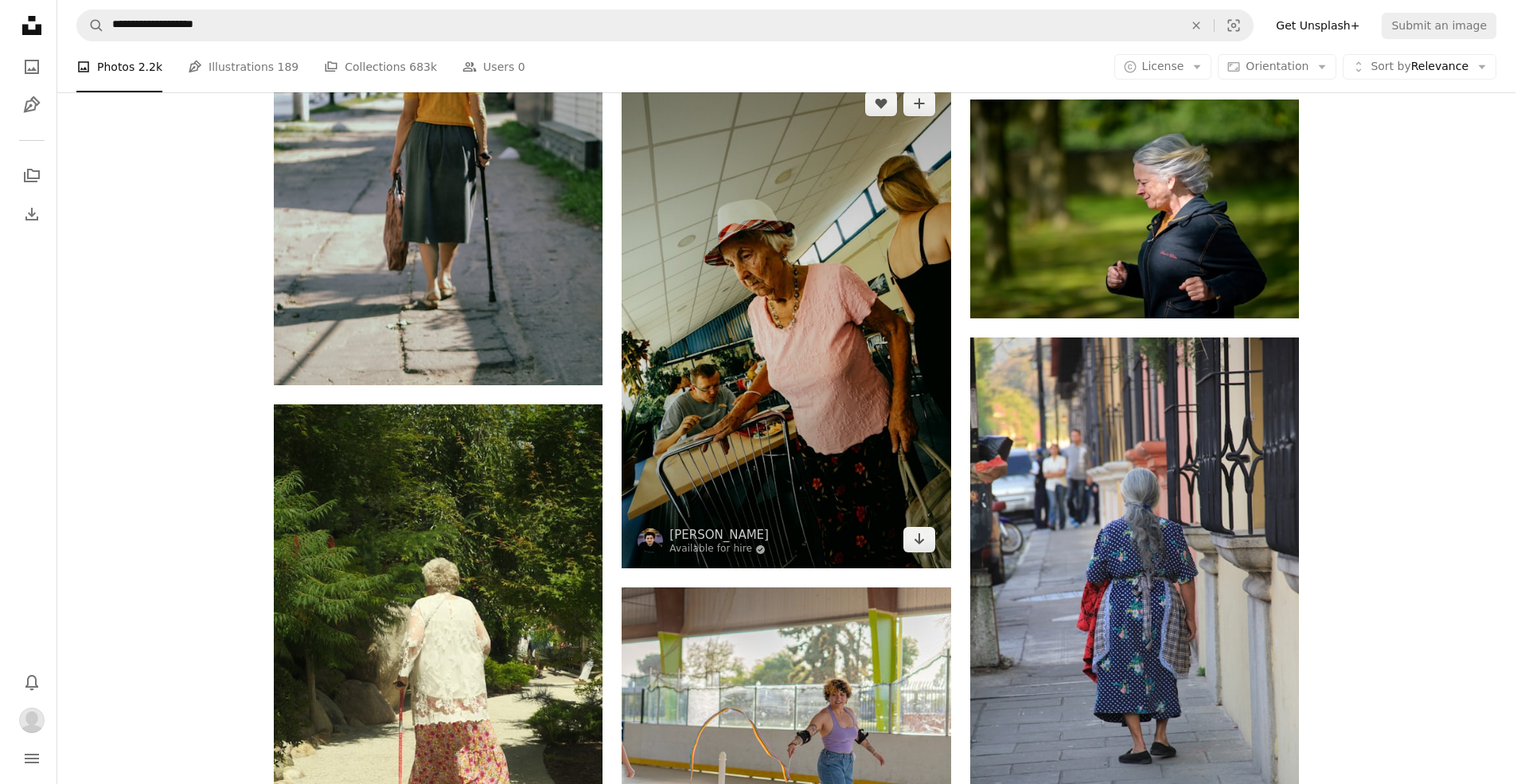
scroll to position [1785, 0]
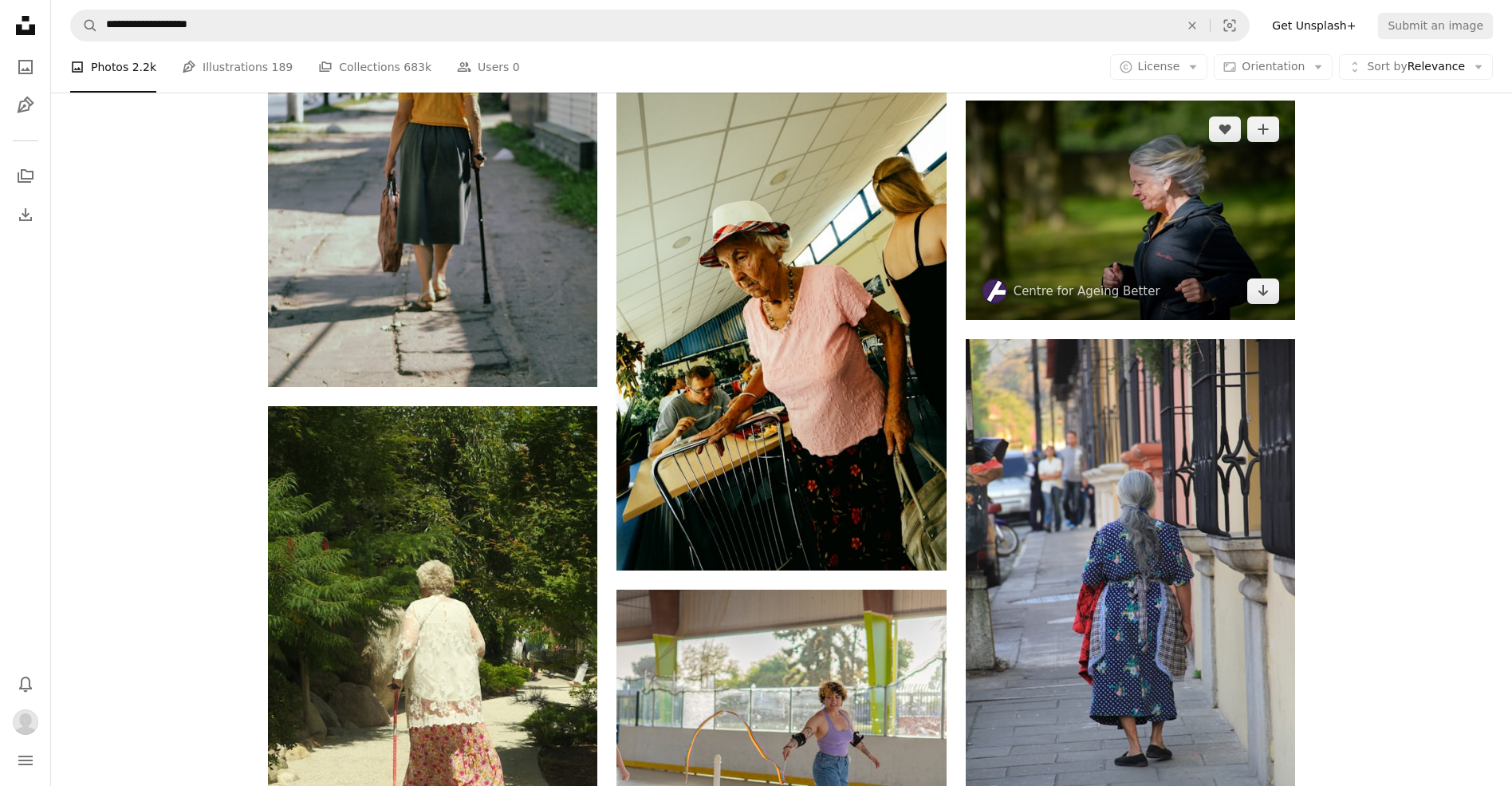
click at [1156, 224] on img at bounding box center [1130, 210] width 329 height 220
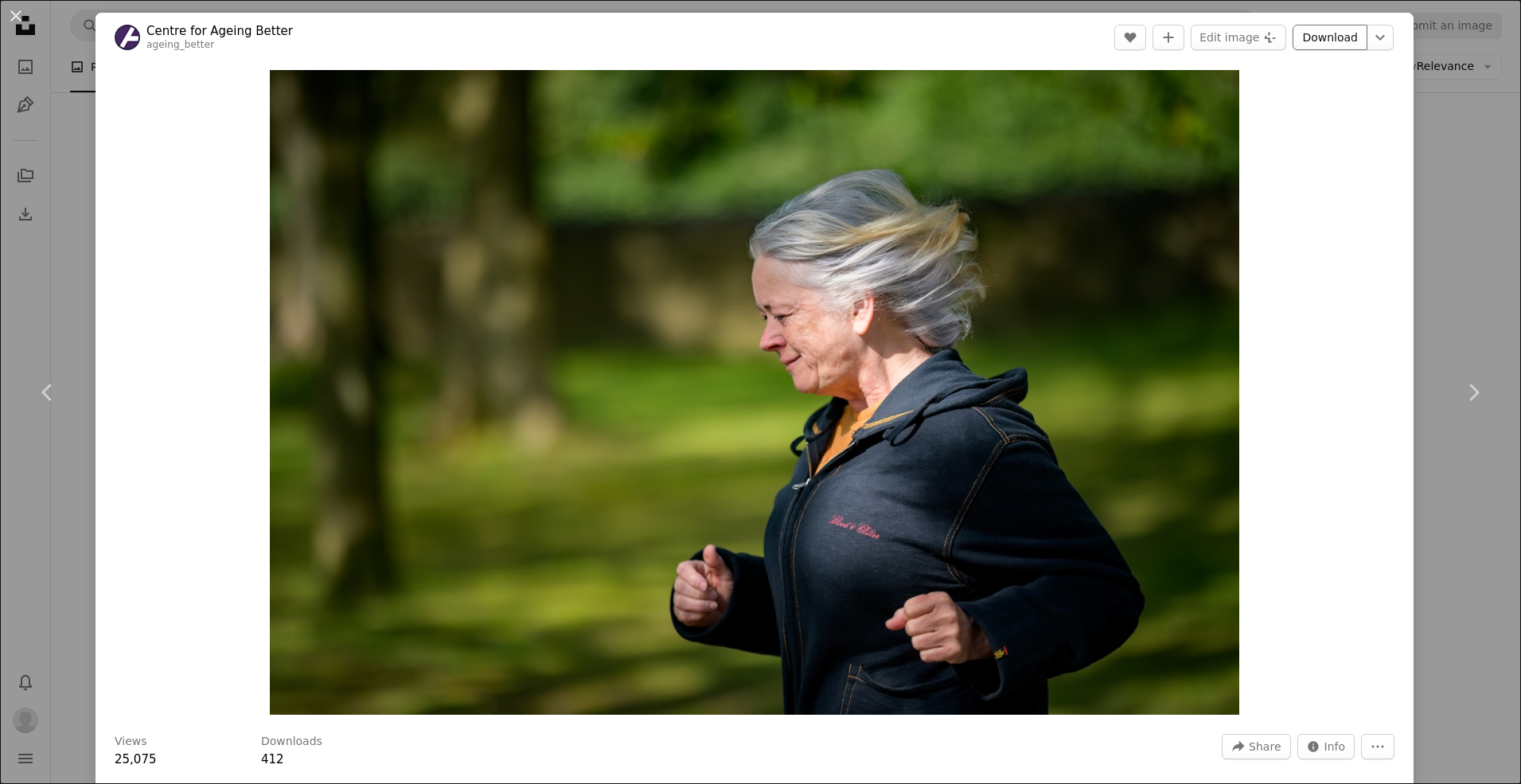
click at [1318, 37] on link "Download" at bounding box center [1330, 37] width 75 height 26
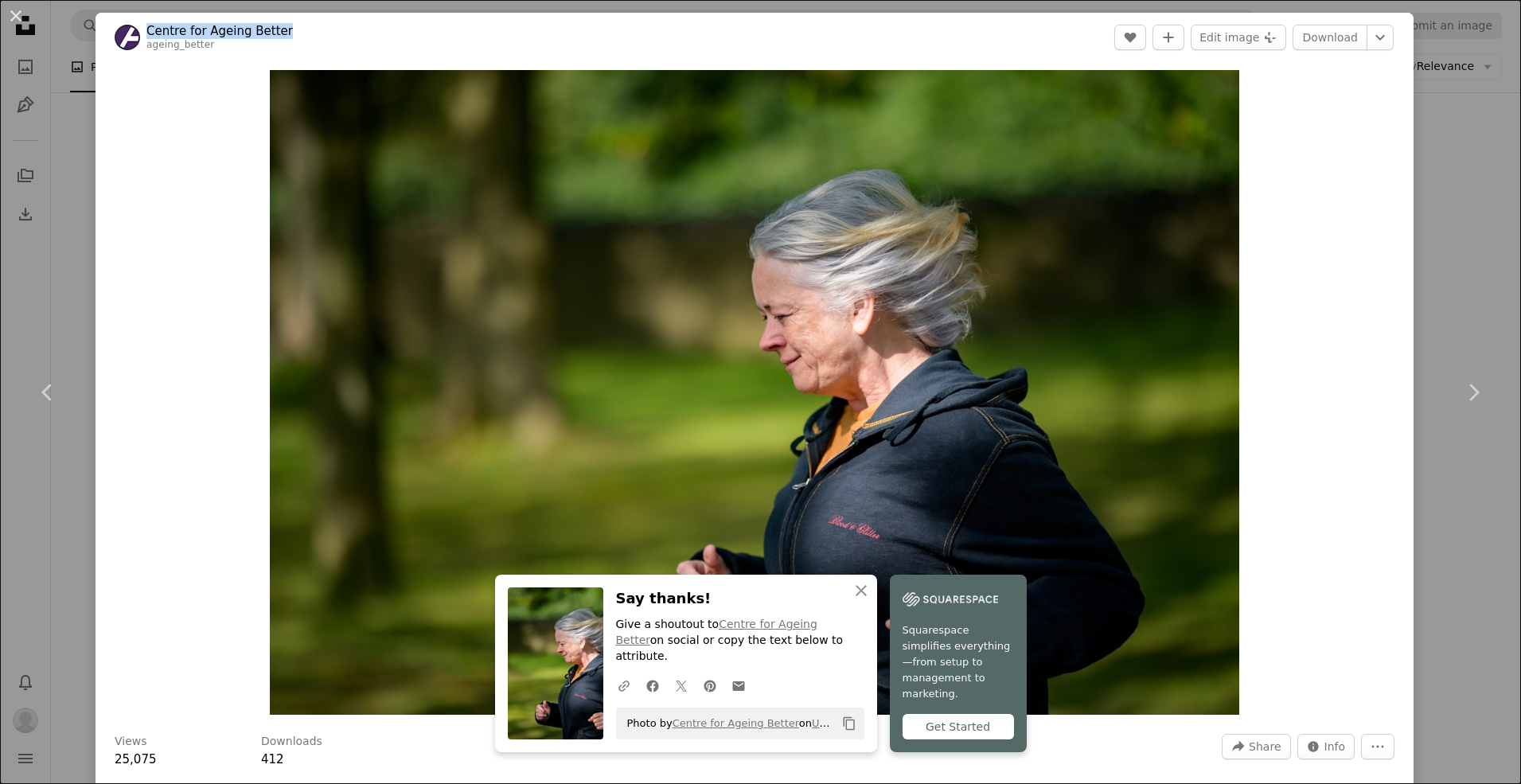
drag, startPoint x: 284, startPoint y: 31, endPoint x: 148, endPoint y: 34, distance: 136.0
click at [148, 34] on header "Centre for Ageing Better ageing_better A heart A plus sign Edit image Plus sign…" at bounding box center [754, 37] width 1318 height 49
copy link "Centre for Ageing Better"
